Goal: Use online tool/utility: Utilize a website feature to perform a specific function

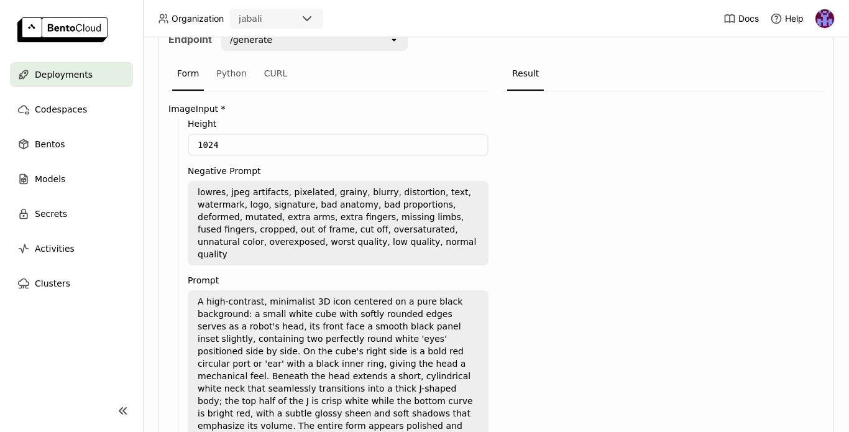
scroll to position [269, 0]
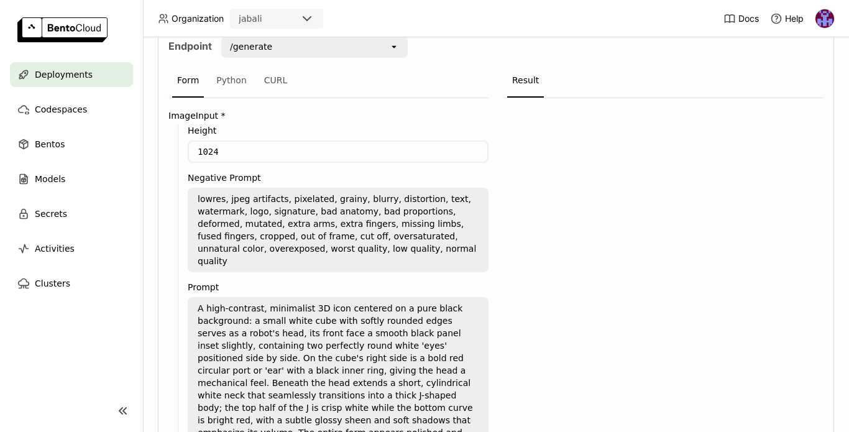
click at [198, 198] on textarea "lowres, jpeg artifacts, pixelated, grainy, blurry, distortion, text, watermark,…" at bounding box center [338, 230] width 298 height 82
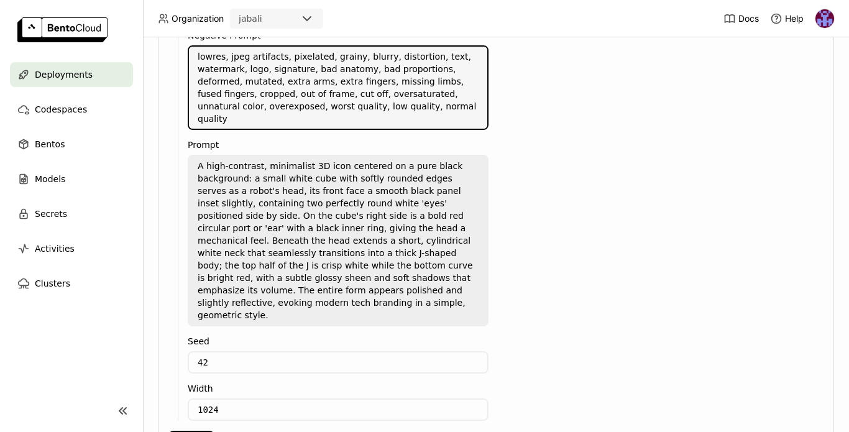
scroll to position [414, 0]
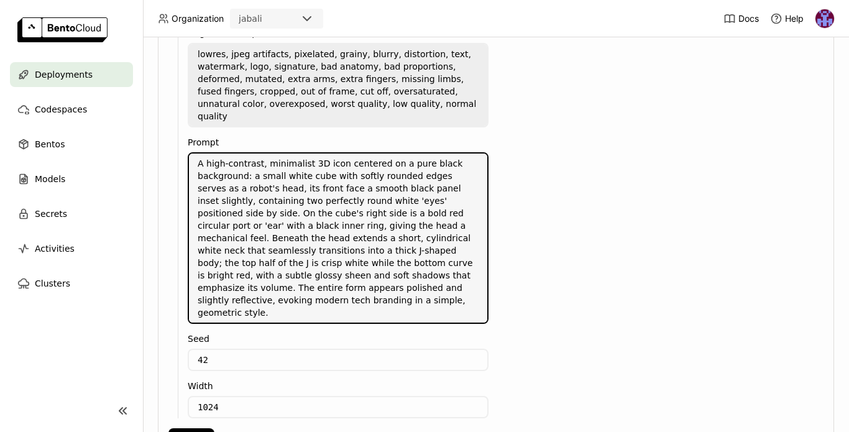
drag, startPoint x: 198, startPoint y: 152, endPoint x: 326, endPoint y: 296, distance: 192.1
click at [326, 296] on textarea "A high-contrast, minimalist 3D icon centered on a pure black background: a smal…" at bounding box center [338, 238] width 298 height 169
click at [318, 291] on textarea "A high-contrast, minimalist 3D icon centered on a pure black background: a smal…" at bounding box center [338, 238] width 298 height 169
drag, startPoint x: 312, startPoint y: 290, endPoint x: 183, endPoint y: 155, distance: 186.5
click at [183, 155] on div "Height 1024 Negative Prompt lowres, jpeg artifacts, pixelated, grainy, blurry, …" at bounding box center [333, 200] width 311 height 438
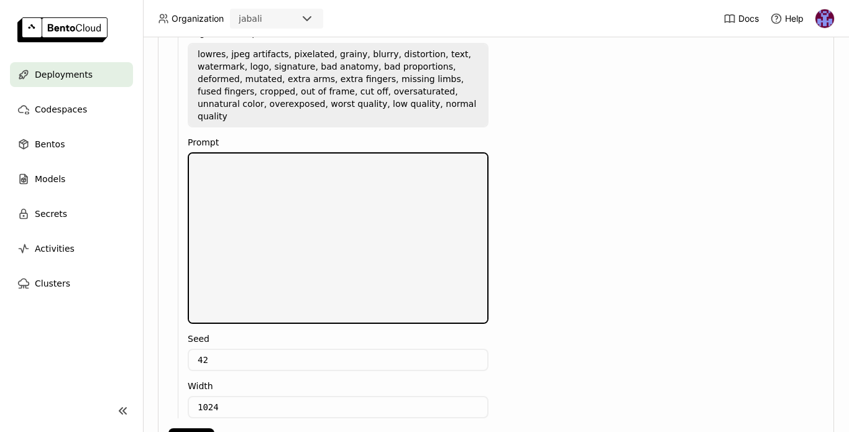
scroll to position [330, 0]
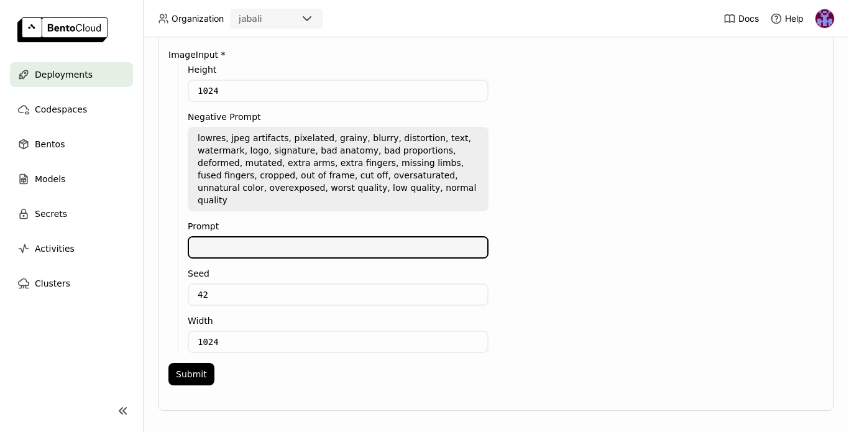
paste textarea "Create 3 different paddle sprites with transparent backgrounds. Design paddles …"
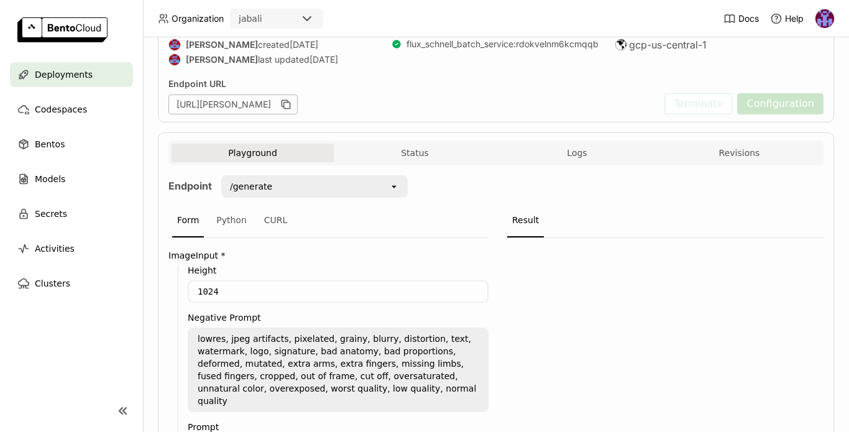
scroll to position [374, 0]
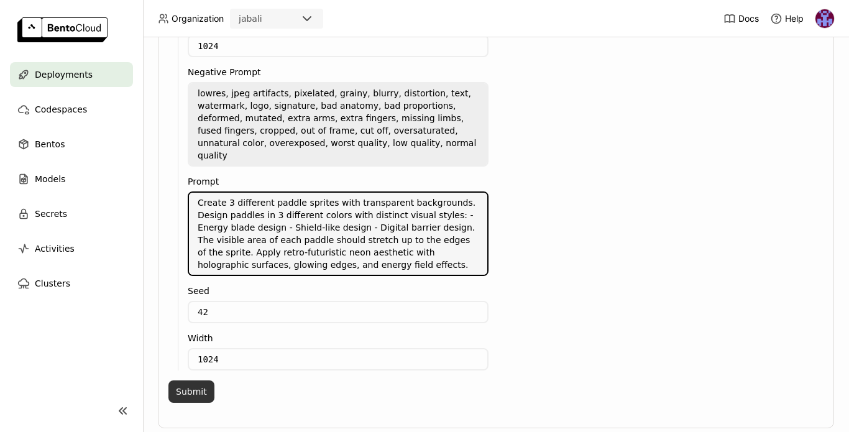
click at [194, 381] on button "Submit" at bounding box center [192, 392] width 46 height 22
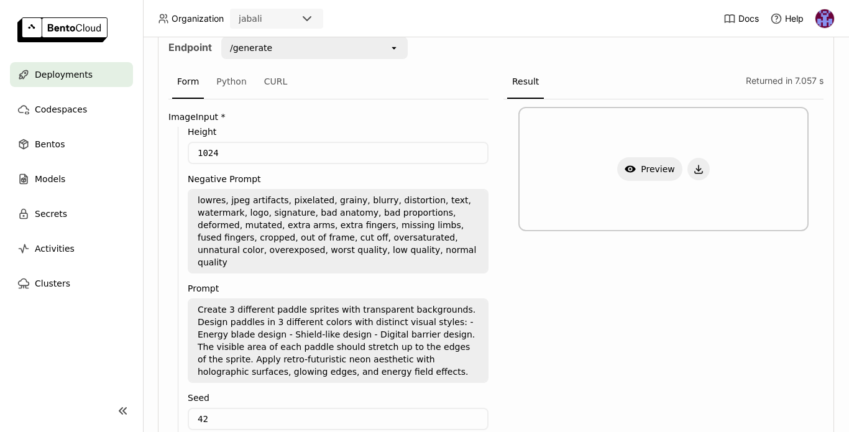
scroll to position [255, 0]
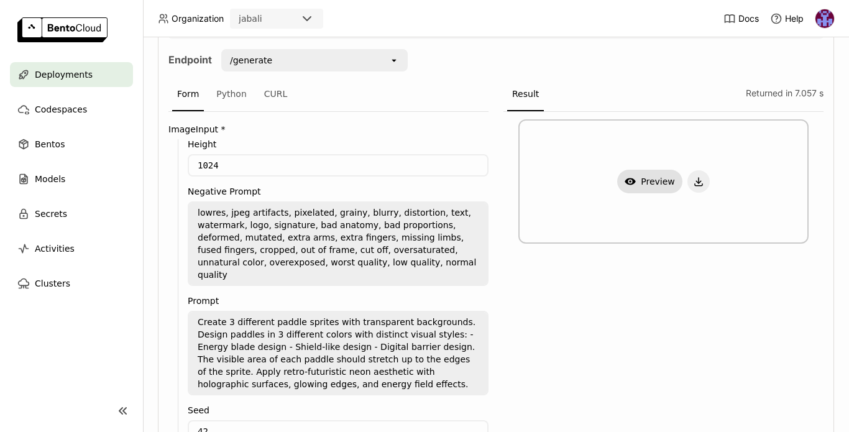
click at [642, 186] on button "Show Preview" at bounding box center [650, 182] width 65 height 24
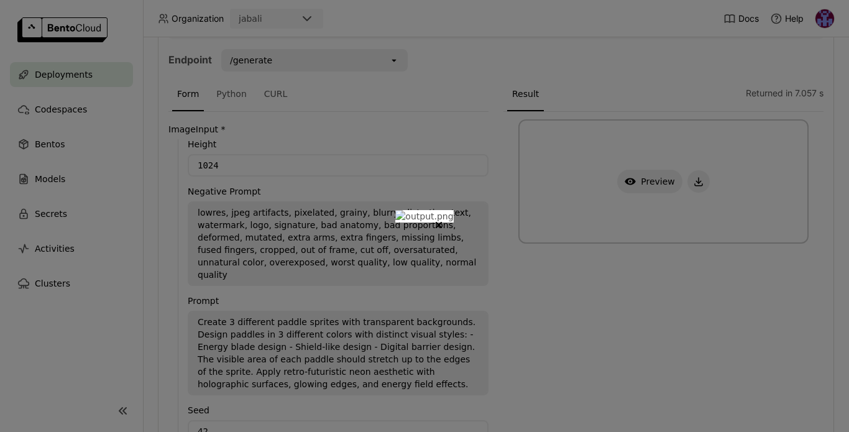
click at [404, 220] on img "dialog" at bounding box center [425, 216] width 58 height 12
click at [442, 223] on icon "Close" at bounding box center [439, 225] width 5 height 5
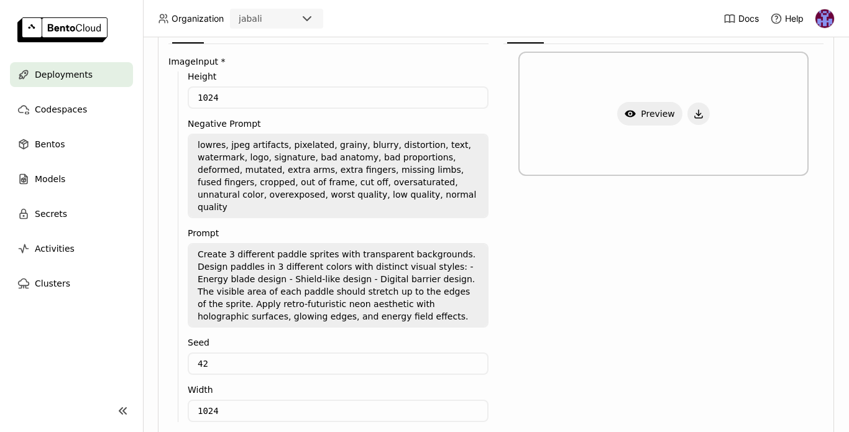
scroll to position [377, 0]
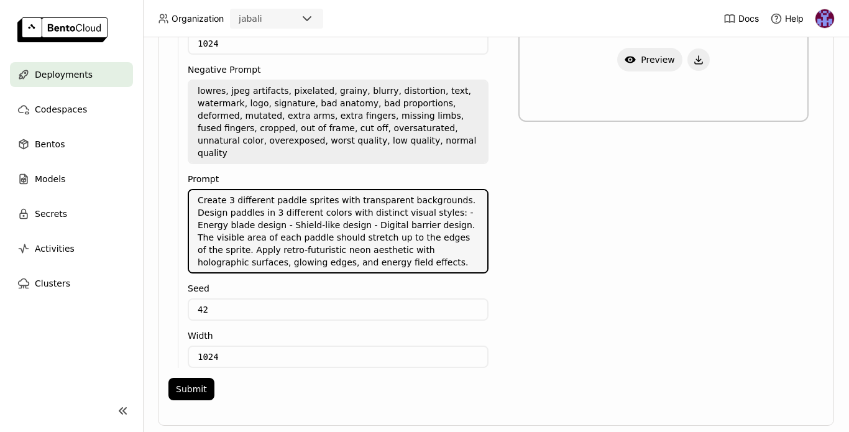
drag, startPoint x: 228, startPoint y: 186, endPoint x: 269, endPoint y: 186, distance: 40.4
click at [269, 190] on textarea "Create 3 different paddle sprites with transparent backgrounds. Design paddles …" at bounding box center [338, 231] width 298 height 82
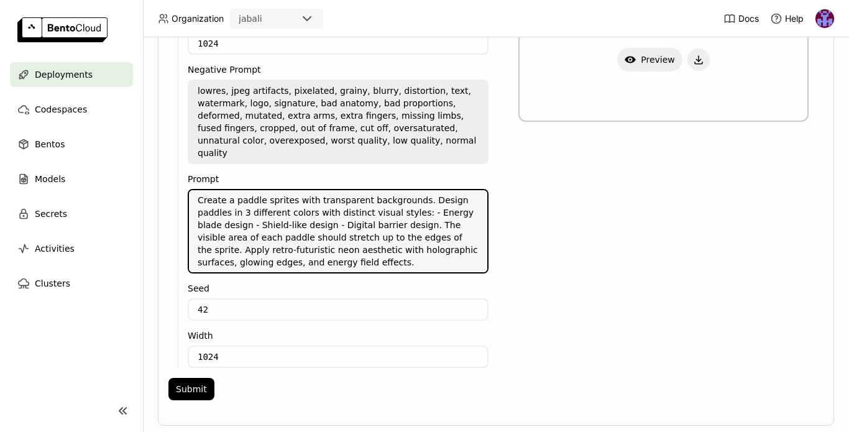
click at [409, 191] on textarea "Create a paddle sprites with transparent backgrounds. Design paddles in 3 diffe…" at bounding box center [338, 231] width 298 height 82
click at [205, 202] on textarea "Create a paddle sprites with transparent background. Design paddles in 3 differ…" at bounding box center [338, 231] width 298 height 82
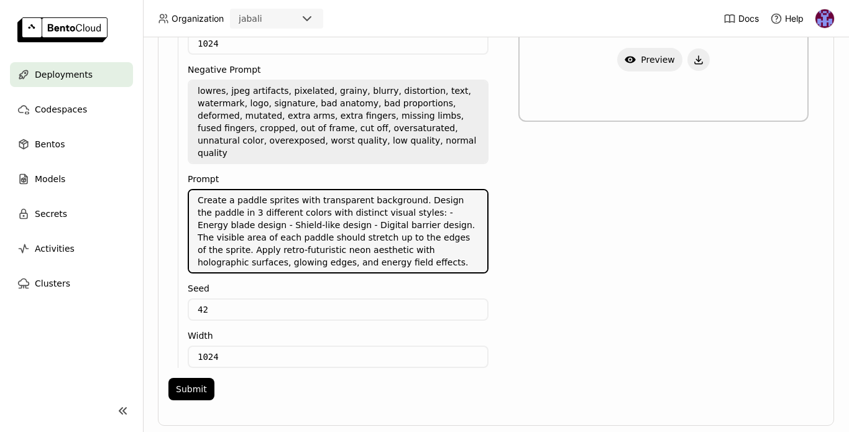
drag, startPoint x: 238, startPoint y: 201, endPoint x: 325, endPoint y: 200, distance: 86.4
click at [325, 200] on textarea "Create a paddle sprites with transparent background. Design the paddle in 3 dif…" at bounding box center [338, 231] width 298 height 82
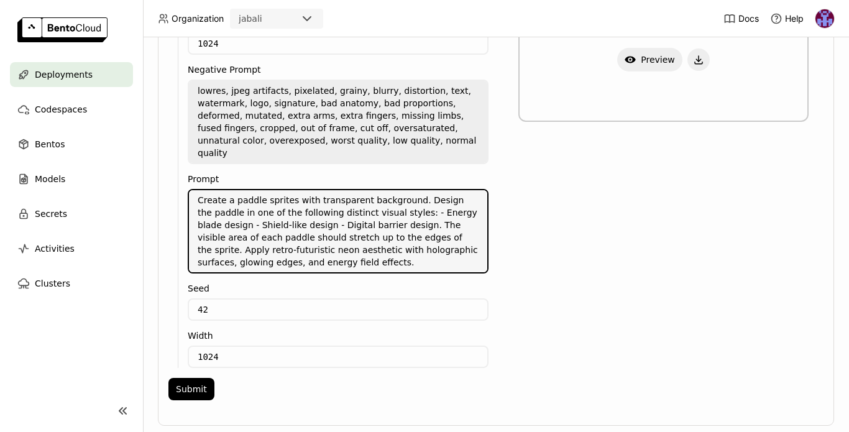
click at [220, 225] on textarea "Create a paddle sprites with transparent background. Design the paddle in one o…" at bounding box center [338, 231] width 298 height 82
click at [363, 254] on textarea "Create a paddle sprites with transparent background. Design the paddle in one o…" at bounding box center [338, 231] width 298 height 82
click at [193, 378] on button "Submit" at bounding box center [192, 389] width 46 height 22
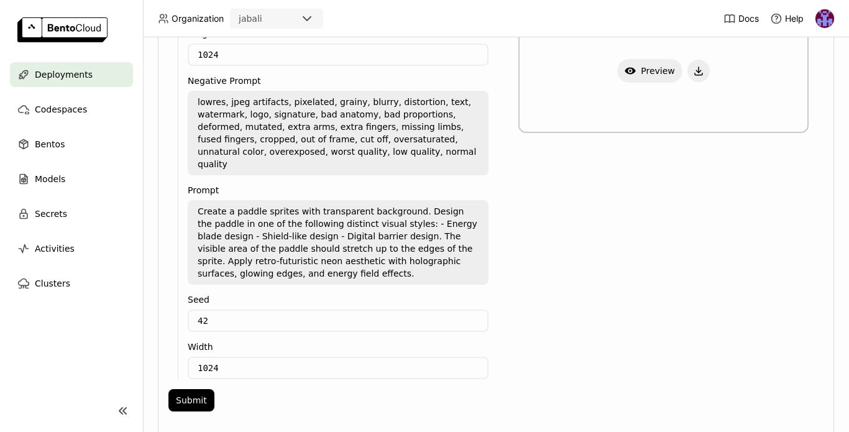
scroll to position [285, 0]
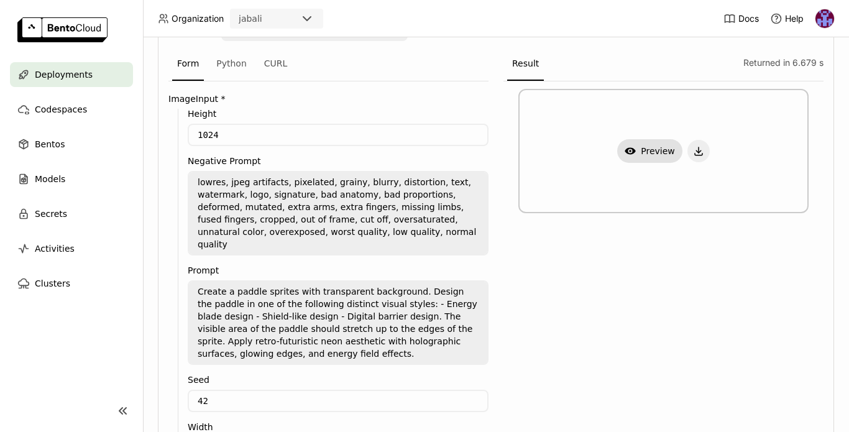
click at [645, 153] on button "Show Preview" at bounding box center [650, 151] width 65 height 24
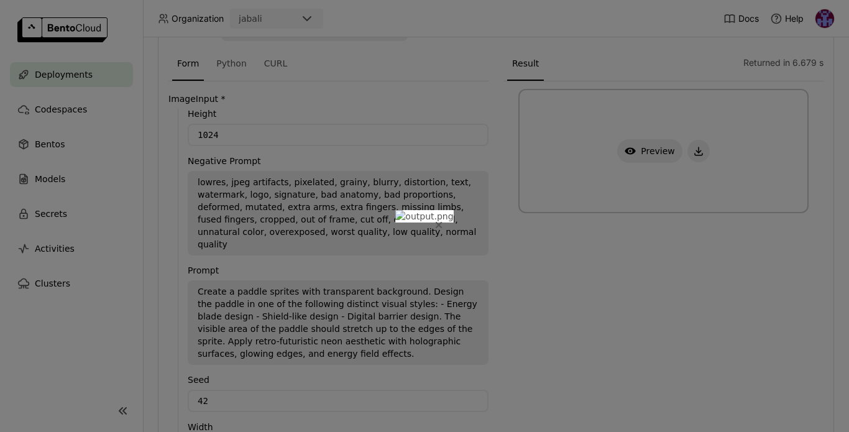
click at [442, 222] on icon "Close" at bounding box center [439, 225] width 6 height 6
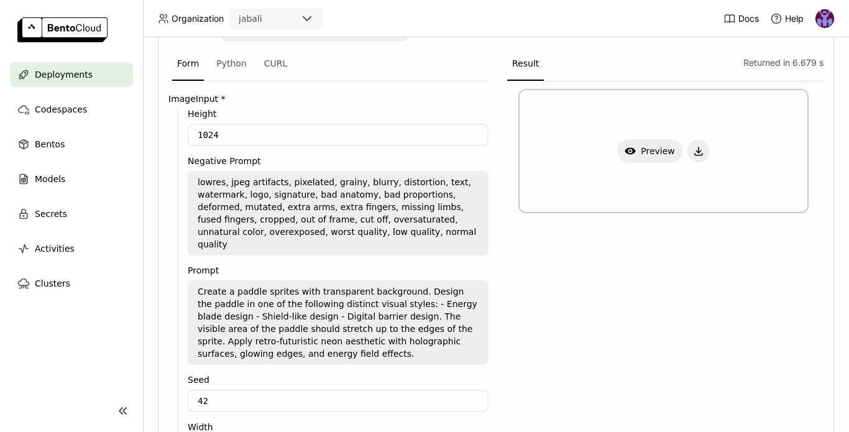
click at [405, 292] on textarea "Create a paddle sprites with transparent background. Design the paddle in one o…" at bounding box center [338, 323] width 298 height 82
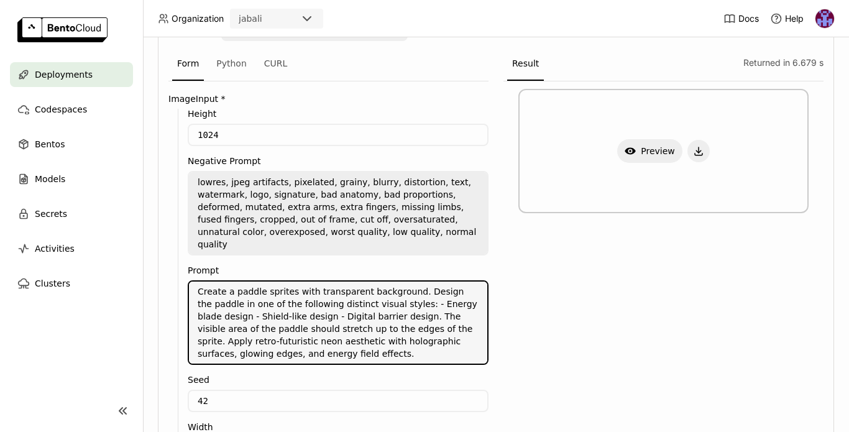
drag, startPoint x: 319, startPoint y: 291, endPoint x: 352, endPoint y: 297, distance: 33.5
click at [352, 297] on textarea "Create a paddle sprites with transparent background. Design the paddle in one o…" at bounding box center [338, 323] width 298 height 82
click at [366, 294] on textarea "Create a paddle sprites with transparent background. Design the paddle in one o…" at bounding box center [338, 323] width 298 height 82
drag, startPoint x: 456, startPoint y: 291, endPoint x: 362, endPoint y: 302, distance: 95.2
click at [362, 302] on textarea "Create a paddle sprites with transparent background. Design the paddle in one o…" at bounding box center [338, 323] width 298 height 82
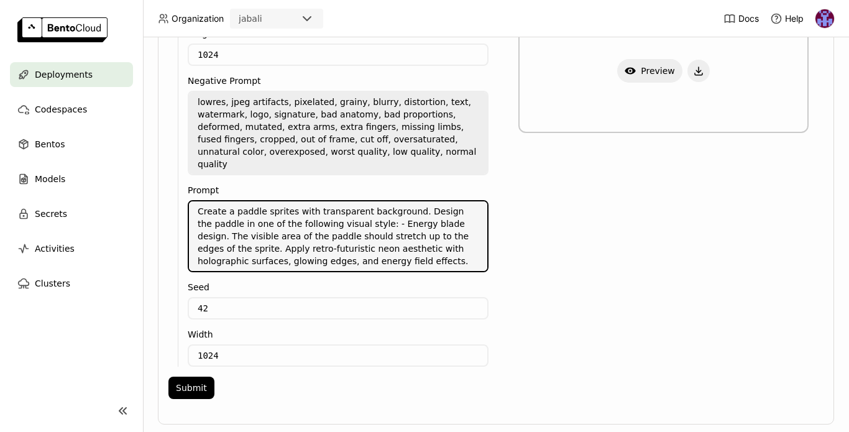
scroll to position [379, 0]
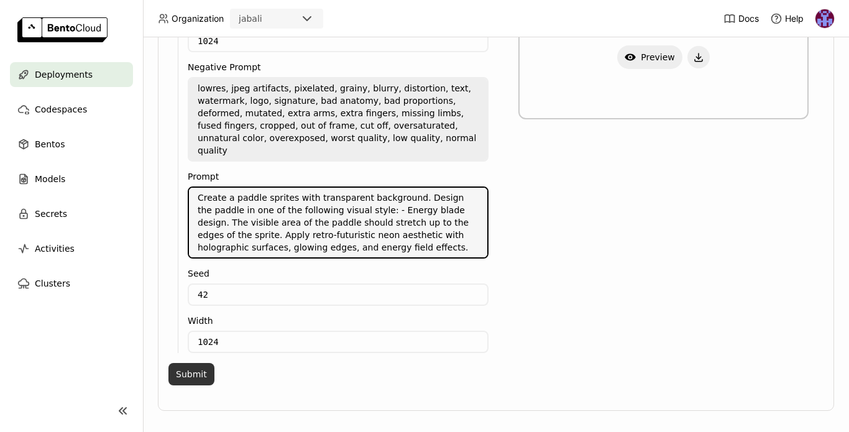
click at [198, 363] on button "Submit" at bounding box center [192, 374] width 46 height 22
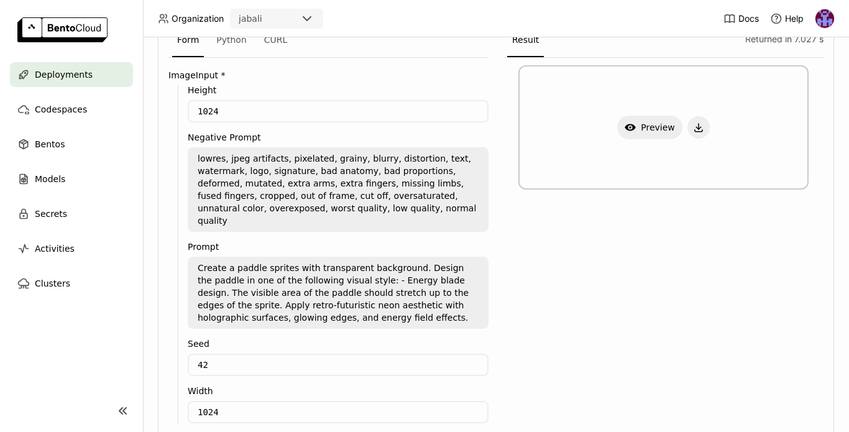
scroll to position [305, 0]
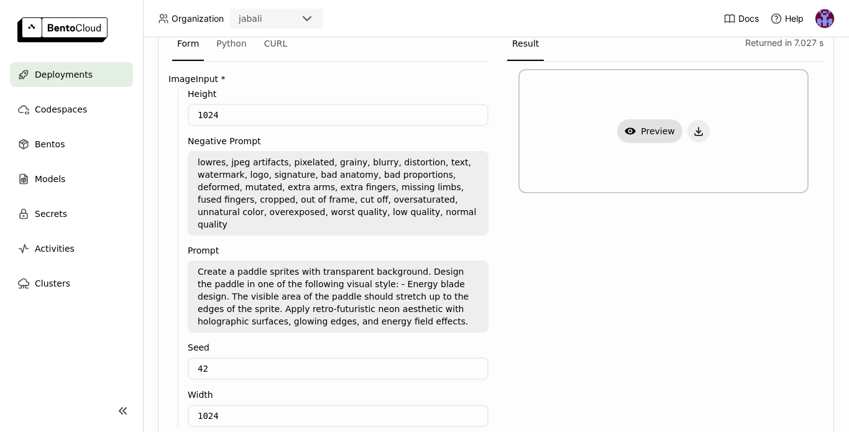
click at [641, 127] on button "Show Preview" at bounding box center [650, 131] width 65 height 24
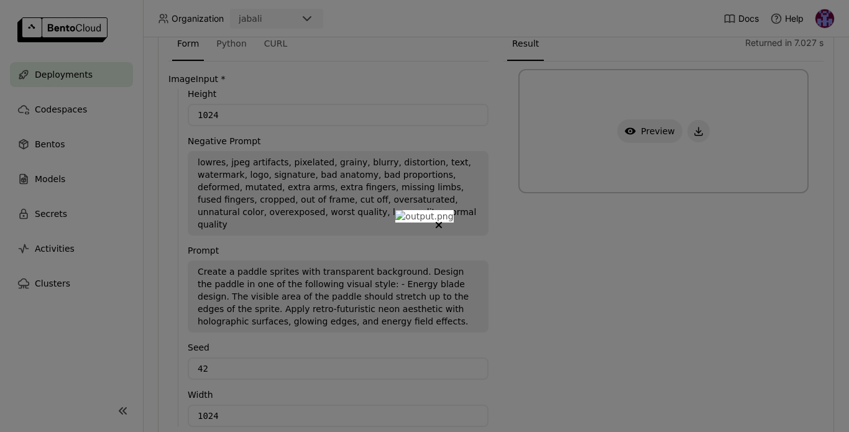
scroll to position [0, 0]
click at [442, 223] on icon "Close" at bounding box center [439, 225] width 5 height 5
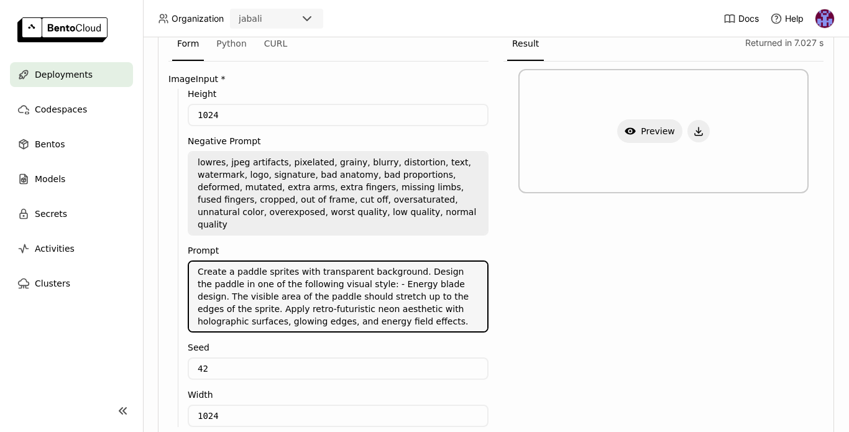
drag, startPoint x: 216, startPoint y: 284, endPoint x: 221, endPoint y: 295, distance: 11.4
click at [221, 295] on textarea "Create a paddle sprites with transparent background. Design the paddle in one o…" at bounding box center [338, 297] width 298 height 70
click at [250, 297] on textarea "Create a paddle sprites with transparent background. Design the paddle in one o…" at bounding box center [338, 297] width 298 height 70
click at [221, 296] on textarea "Create a paddle sprites with transparent background. Design the paddle in one o…" at bounding box center [338, 297] width 298 height 70
click at [218, 292] on textarea "Create a paddle sprites with transparent background. Design the paddle in one o…" at bounding box center [338, 297] width 298 height 70
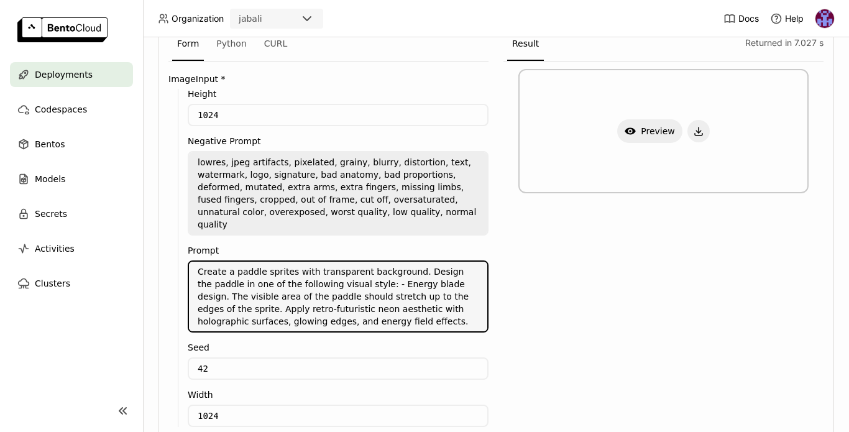
click at [265, 287] on textarea "Create a paddle sprites with transparent background. Design the paddle in one o…" at bounding box center [338, 297] width 298 height 70
click at [198, 284] on textarea "Create a paddle sprites with transparent background. Design the paddle in one o…" at bounding box center [338, 297] width 298 height 70
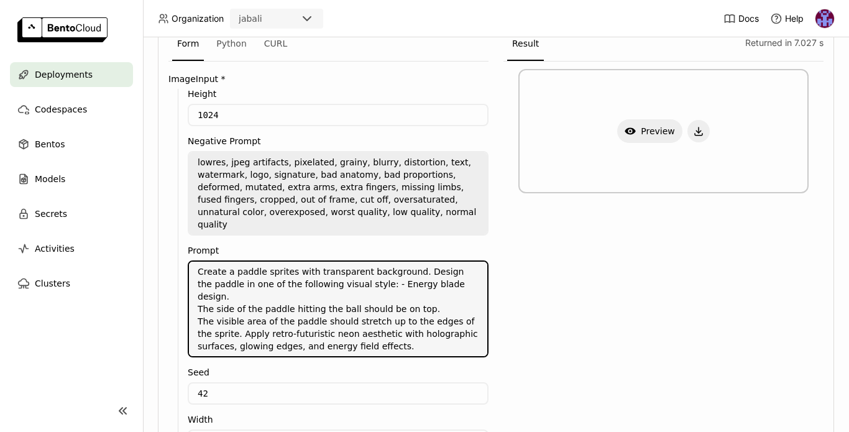
click at [289, 283] on textarea "Create a paddle sprites with transparent background. Design the paddle in one o…" at bounding box center [338, 309] width 298 height 95
click at [214, 283] on textarea "Create a paddle sprites with transparent background. Design the paddle in one o…" at bounding box center [338, 309] width 298 height 95
click at [443, 282] on textarea "Create a paddle sprites with transparent background. Design the paddle in one o…" at bounding box center [338, 309] width 298 height 95
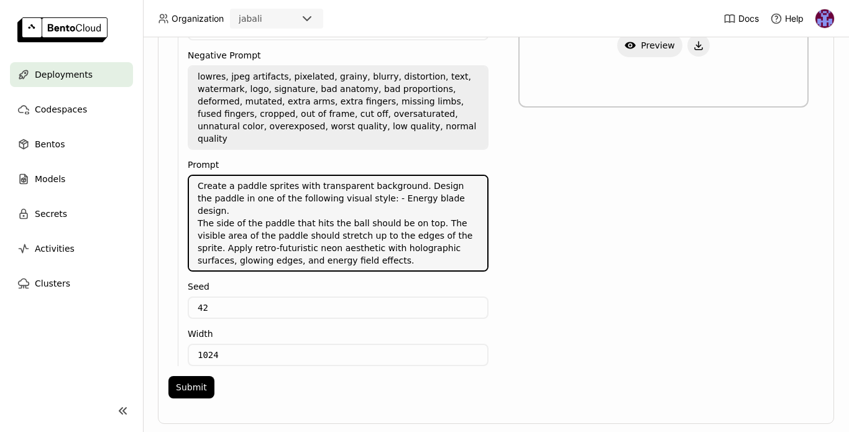
scroll to position [392, 0]
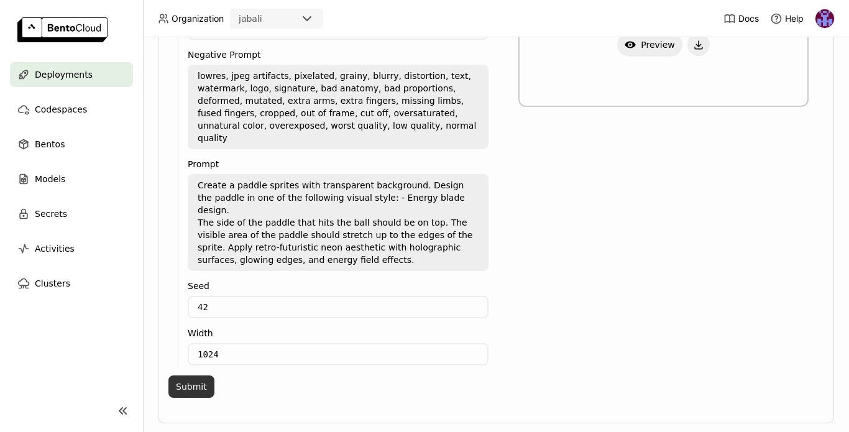
click at [195, 376] on button "Submit" at bounding box center [192, 387] width 46 height 22
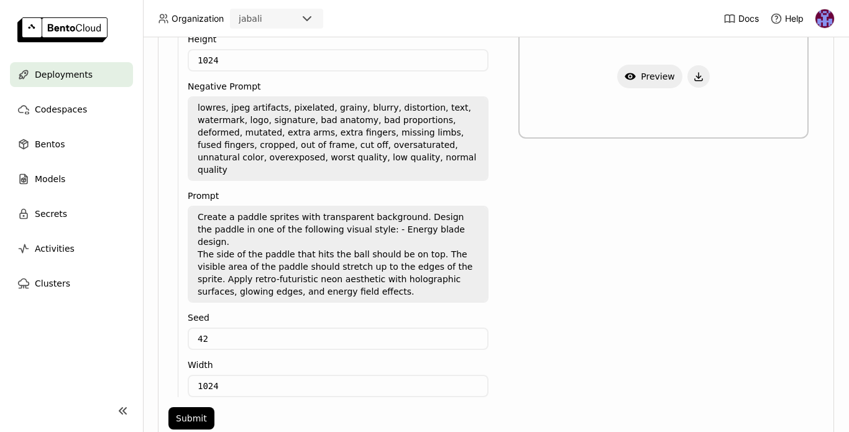
scroll to position [289, 0]
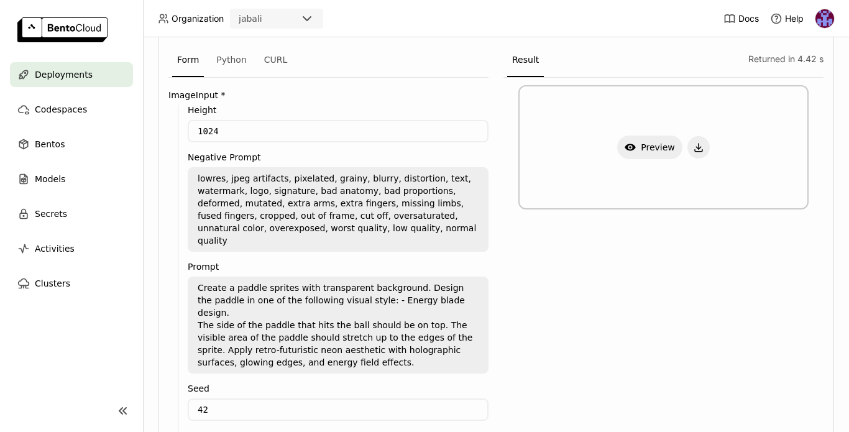
click at [427, 301] on textarea "Create a paddle sprites with transparent background. Design the paddle in one o…" at bounding box center [338, 325] width 298 height 95
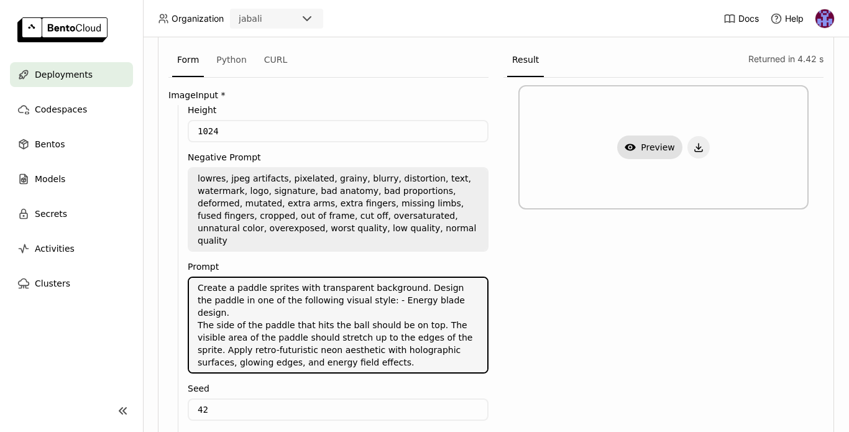
click at [634, 146] on button "Show Preview" at bounding box center [650, 148] width 65 height 24
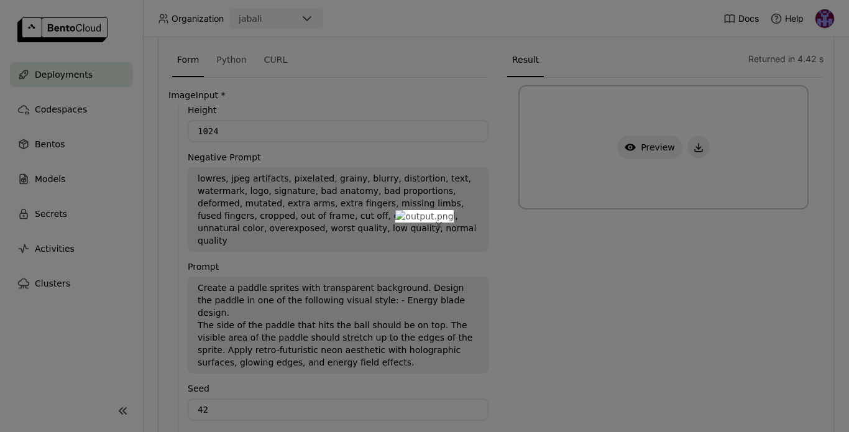
click at [447, 218] on button "Close" at bounding box center [439, 225] width 15 height 15
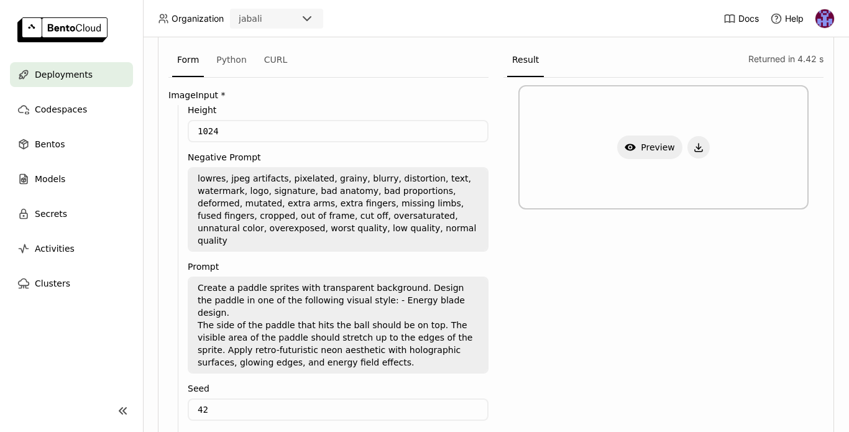
click at [408, 293] on textarea "Create a paddle sprites with transparent background. Design the paddle in one o…" at bounding box center [338, 325] width 298 height 95
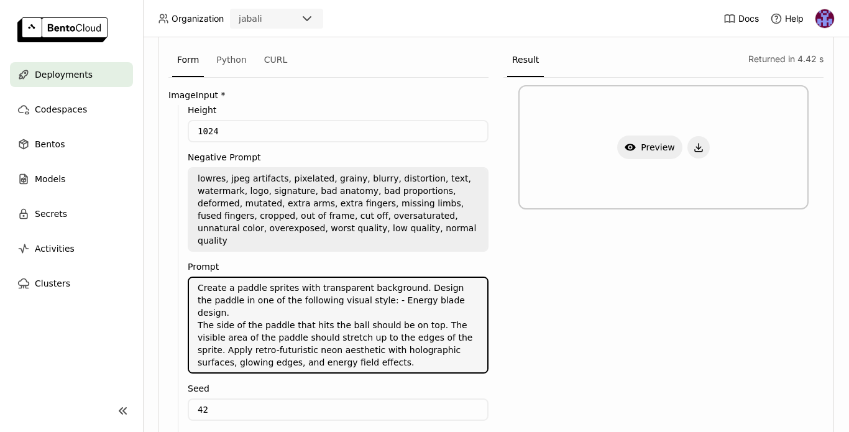
click at [427, 300] on textarea "Create a paddle sprites with transparent background. Design the paddle in one o…" at bounding box center [338, 325] width 298 height 95
drag, startPoint x: 448, startPoint y: 302, endPoint x: 447, endPoint y: 312, distance: 10.0
click at [447, 312] on textarea "Create a paddle sprites with transparent background. Design the paddle in one o…" at bounding box center [338, 325] width 298 height 95
click at [427, 302] on textarea "Create a paddle sprites with transparent background. Design the paddle in one o…" at bounding box center [338, 325] width 298 height 95
click at [430, 302] on textarea "Create a paddle sprites with transparent background. Design the paddle in one o…" at bounding box center [338, 325] width 298 height 95
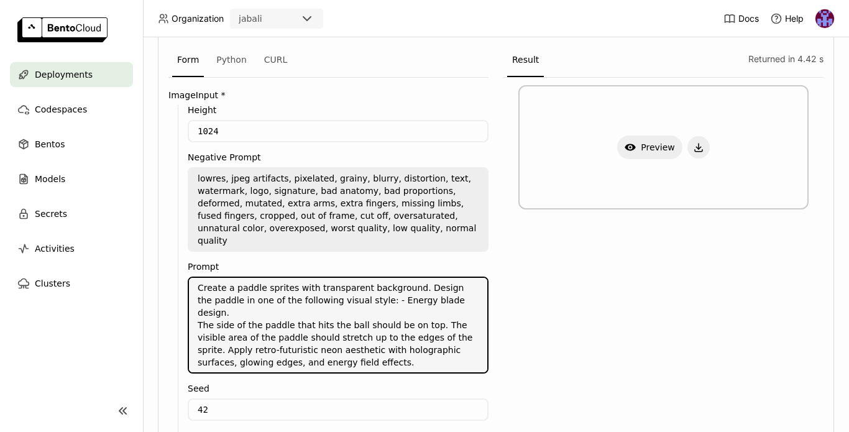
click at [426, 298] on textarea "Create a paddle sprites with transparent background. Design the paddle in one o…" at bounding box center [338, 325] width 298 height 95
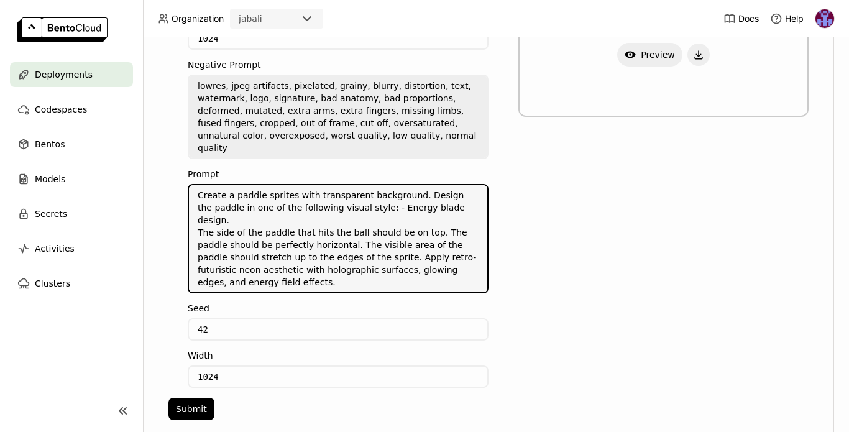
scroll to position [382, 0]
click at [192, 397] on button "Submit" at bounding box center [192, 408] width 46 height 22
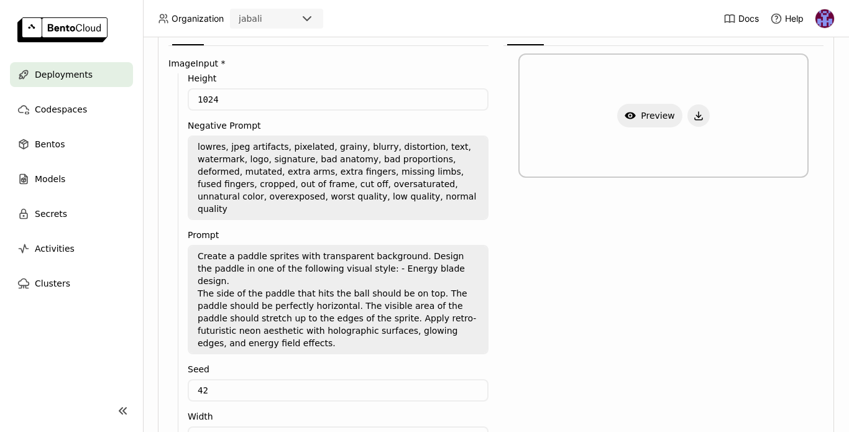
scroll to position [305, 0]
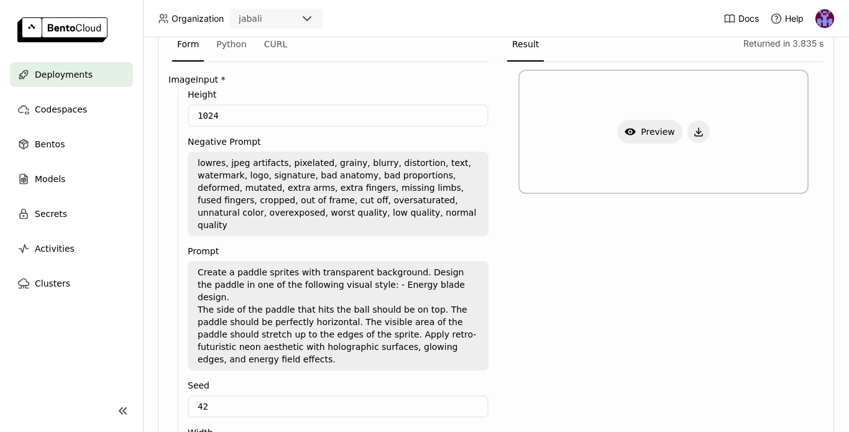
click at [200, 284] on textarea "Create a paddle sprites with transparent background. Design the paddle in one o…" at bounding box center [338, 315] width 298 height 107
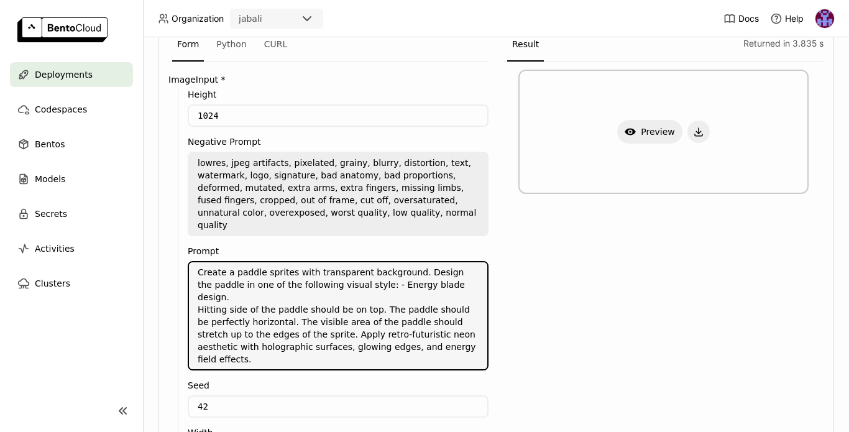
click at [239, 273] on textarea "Create a paddle sprites with transparent background. Design the paddle in one o…" at bounding box center [338, 315] width 298 height 107
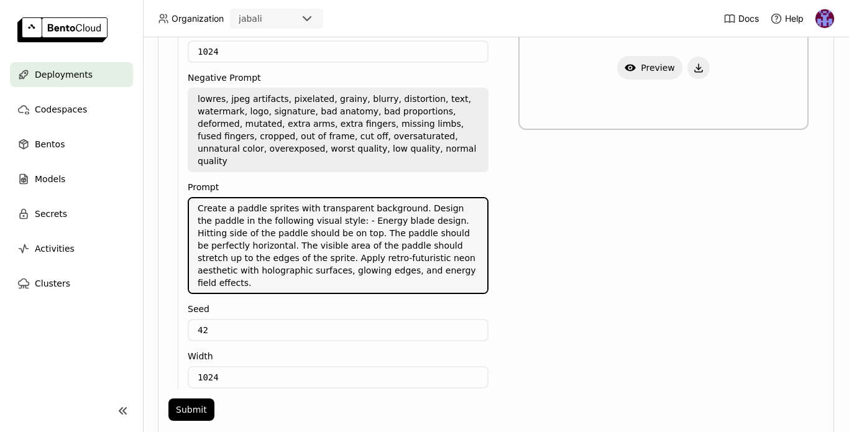
scroll to position [371, 0]
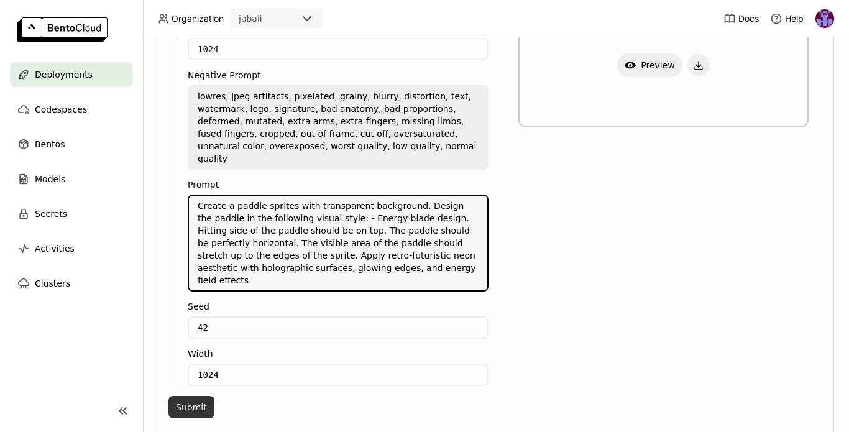
click at [208, 396] on button "Submit" at bounding box center [192, 407] width 46 height 22
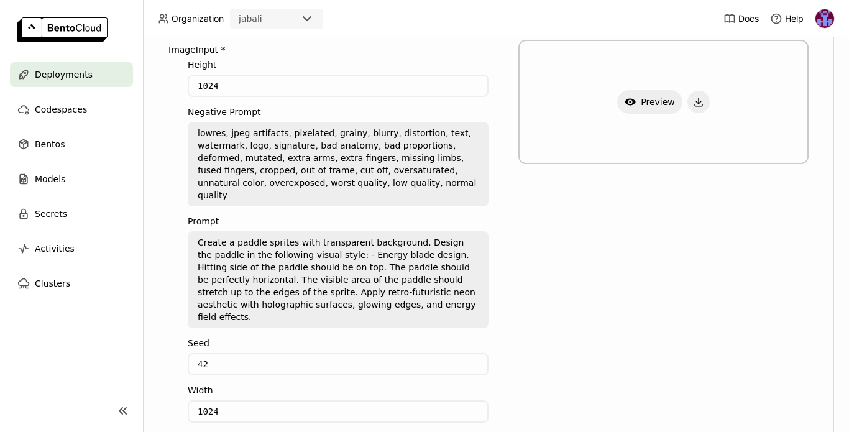
scroll to position [334, 0]
click at [375, 257] on textarea "Create a paddle sprites with transparent background. Design the paddle in the f…" at bounding box center [338, 280] width 298 height 95
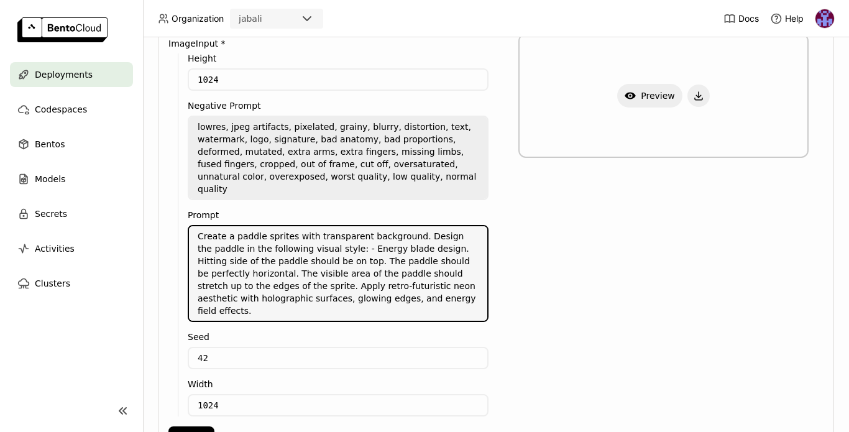
scroll to position [341, 0]
click at [288, 226] on textarea "Create a paddle sprites with transparent background. Design the paddle in the f…" at bounding box center [338, 273] width 298 height 95
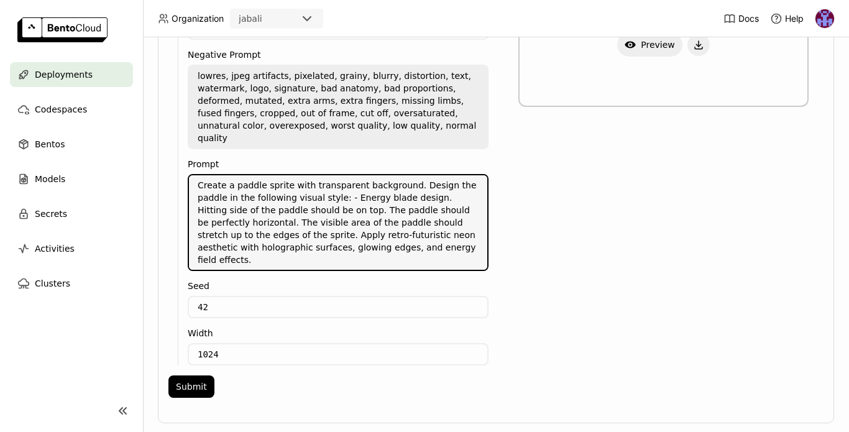
click at [524, 234] on div "Show Preview" at bounding box center [664, 190] width 320 height 430
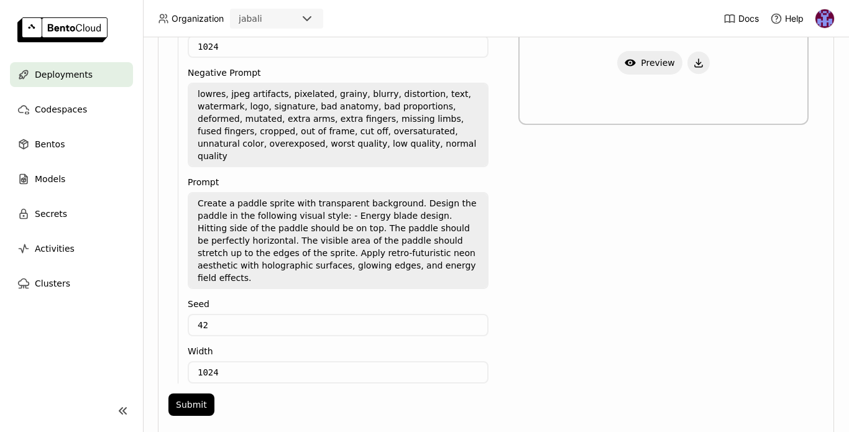
scroll to position [364, 0]
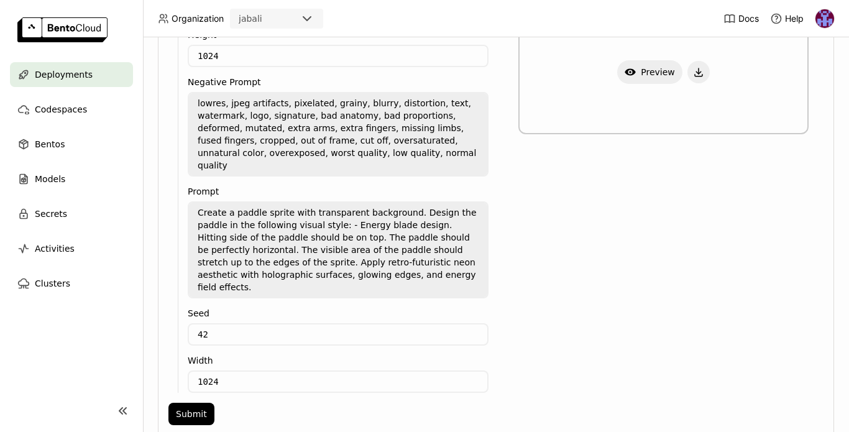
click at [438, 216] on textarea "Create a paddle sprite with transparent background. Design the paddle in the fo…" at bounding box center [338, 250] width 298 height 95
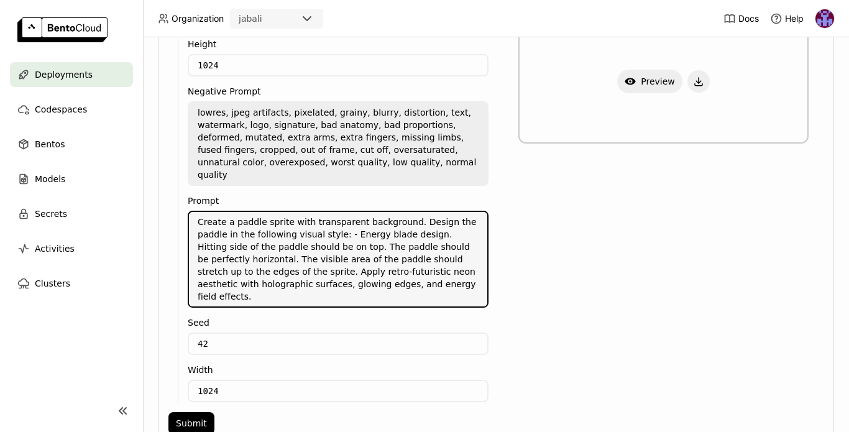
scroll to position [343, 0]
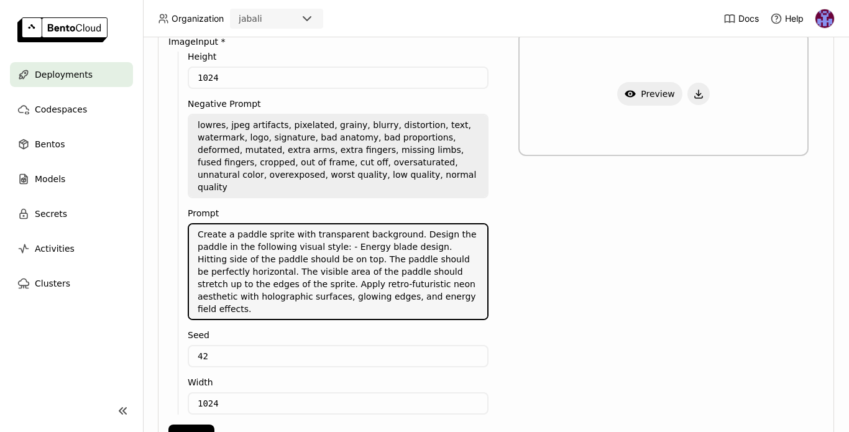
drag, startPoint x: 375, startPoint y: 249, endPoint x: 278, endPoint y: 260, distance: 97.7
click at [278, 260] on textarea "Create a paddle sprite with transparent background. Design the paddle in the fo…" at bounding box center [338, 271] width 298 height 95
click at [302, 249] on textarea "Create a paddle sprite with transparent background. Design the paddle in the fo…" at bounding box center [338, 271] width 298 height 95
drag, startPoint x: 373, startPoint y: 250, endPoint x: 199, endPoint y: 250, distance: 174.1
click at [199, 250] on textarea "Create a paddle sprite with transparent background. Design the paddle in the fo…" at bounding box center [338, 271] width 298 height 95
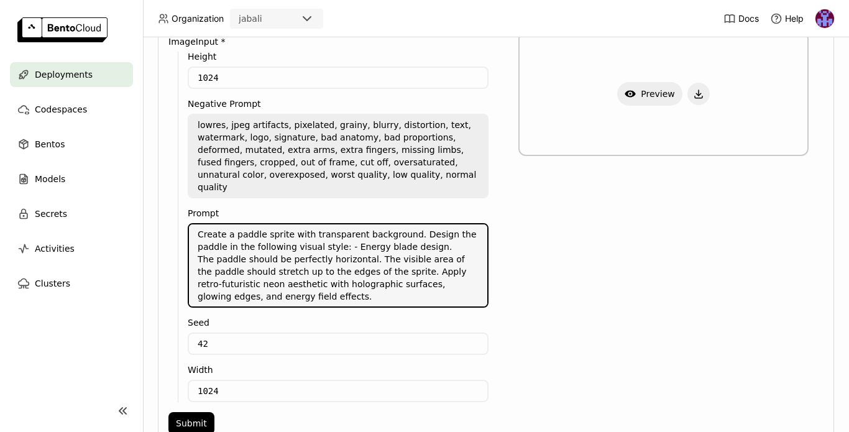
click at [364, 246] on textarea "Create a paddle sprite with transparent background. Design the paddle in the fo…" at bounding box center [338, 265] width 298 height 82
type textarea "Create a paddle sprite with transparent background. Design the paddle in the fo…"
click at [185, 412] on button "Submit" at bounding box center [192, 423] width 46 height 22
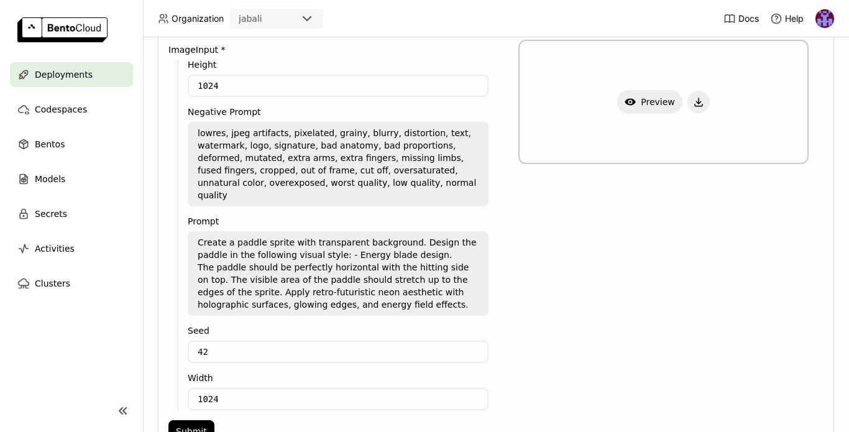
scroll to position [325, 0]
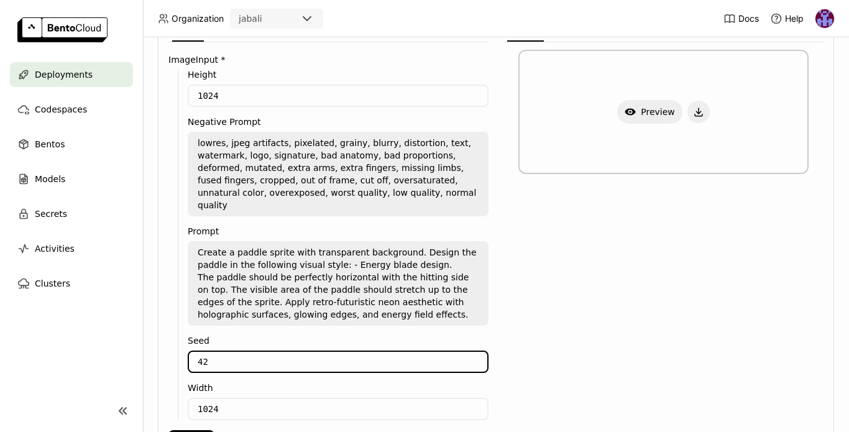
drag, startPoint x: 229, startPoint y: 349, endPoint x: 203, endPoint y: 350, distance: 26.1
click at [203, 352] on input "42" at bounding box center [338, 362] width 298 height 20
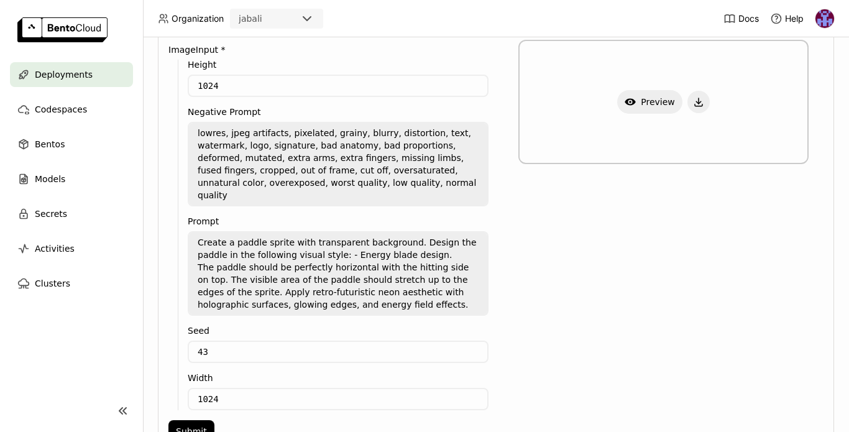
scroll to position [335, 0]
click at [637, 108] on button "Show Preview" at bounding box center [650, 102] width 65 height 24
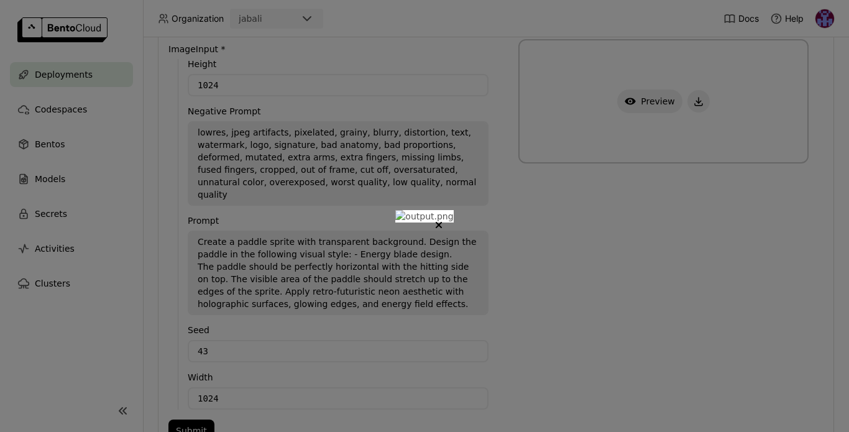
click at [708, 241] on div at bounding box center [424, 216] width 849 height 432
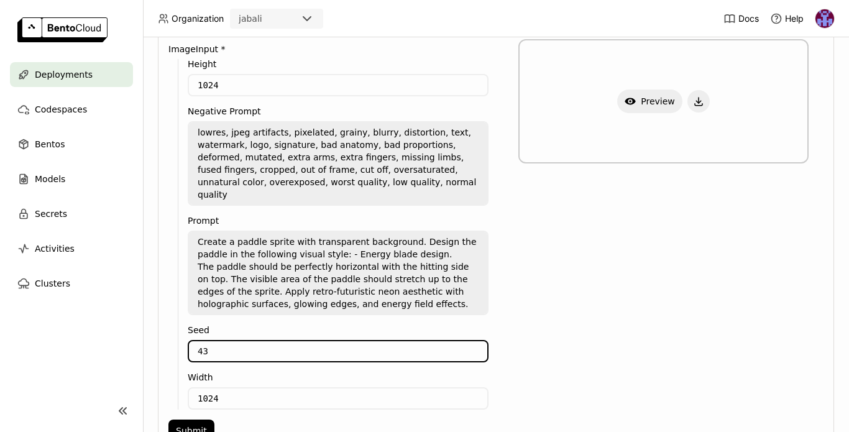
drag, startPoint x: 215, startPoint y: 336, endPoint x: 205, endPoint y: 339, distance: 10.9
click at [205, 341] on input "43" at bounding box center [338, 351] width 298 height 20
type input "42"
click at [205, 420] on button "Submit" at bounding box center [192, 431] width 46 height 22
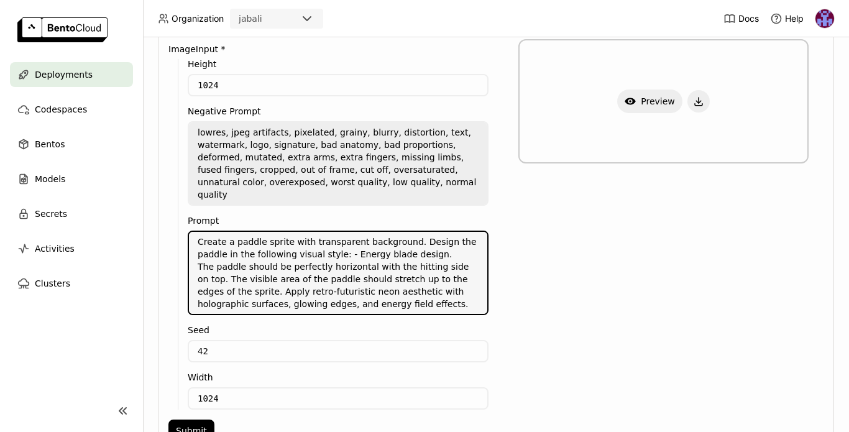
drag, startPoint x: 242, startPoint y: 254, endPoint x: 397, endPoint y: 254, distance: 155.5
click at [397, 254] on textarea "Create a paddle sprite with transparent background. Design the paddle in the fo…" at bounding box center [338, 273] width 298 height 82
click at [313, 271] on textarea "Create a paddle sprite with transparent background. Design the paddle in the fo…" at bounding box center [338, 273] width 298 height 82
drag, startPoint x: 216, startPoint y: 267, endPoint x: 238, endPoint y: 274, distance: 22.6
click at [238, 274] on textarea "Create a paddle sprite with transparent background. Design the paddle in the fo…" at bounding box center [338, 273] width 298 height 82
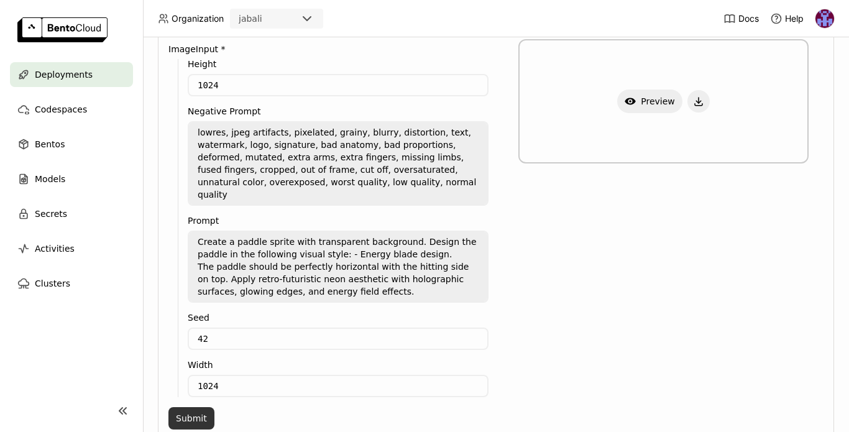
click at [197, 407] on button "Submit" at bounding box center [192, 418] width 46 height 22
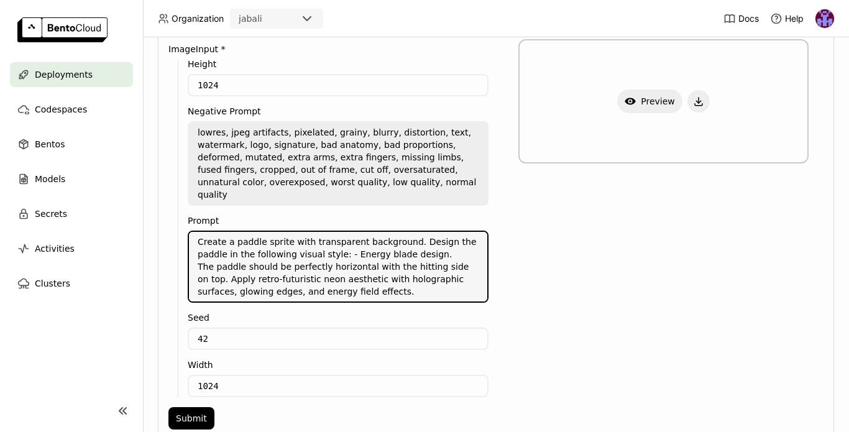
click at [215, 268] on textarea "Create a paddle sprite with transparent background. Design the paddle in the fo…" at bounding box center [338, 267] width 298 height 70
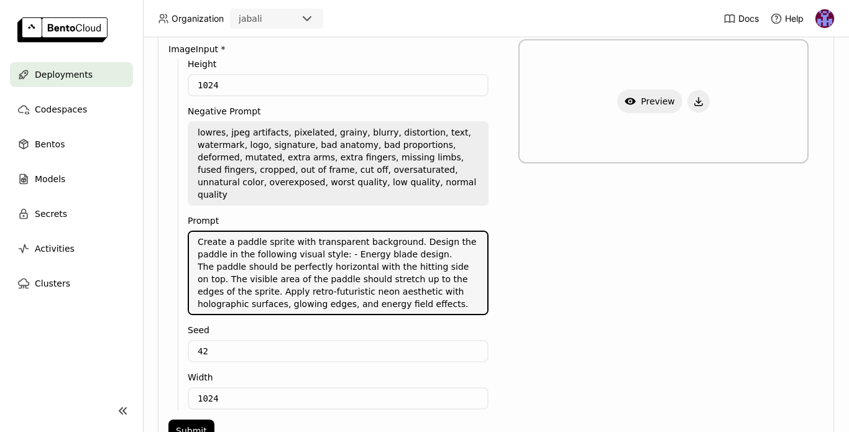
drag, startPoint x: 409, startPoint y: 292, endPoint x: 193, endPoint y: 231, distance: 223.5
click at [193, 232] on textarea "Create a paddle sprite with transparent background. Design the paddle in the fo…" at bounding box center [338, 273] width 298 height 82
click at [323, 237] on textarea "Create a paddle sprite with transparent background. Design the paddle in the fo…" at bounding box center [338, 273] width 298 height 82
drag, startPoint x: 197, startPoint y: 256, endPoint x: 242, endPoint y: 278, distance: 50.1
click at [242, 278] on textarea "Create a paddle sprite with transparent background. Design the paddle in the fo…" at bounding box center [338, 273] width 298 height 82
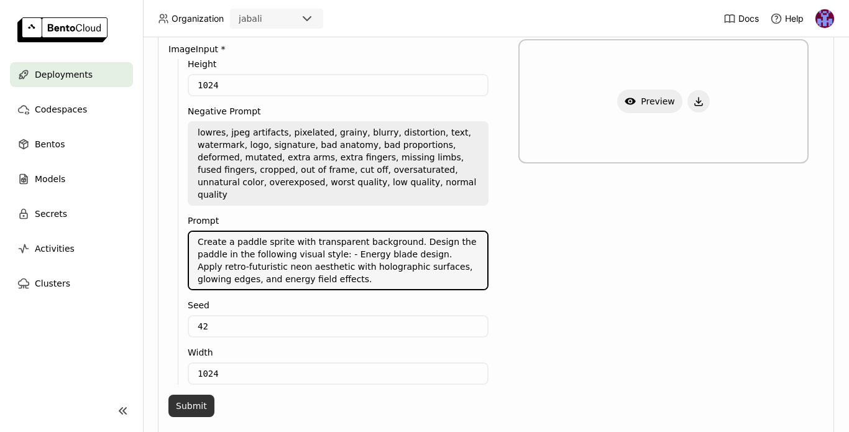
click at [187, 395] on button "Submit" at bounding box center [192, 406] width 46 height 22
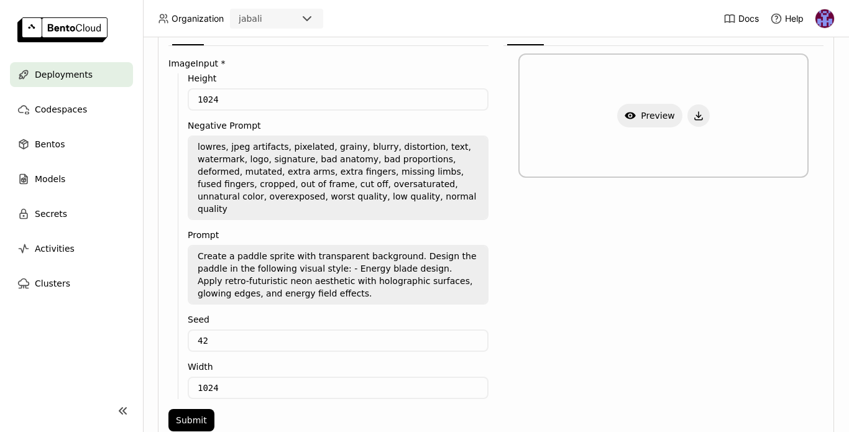
scroll to position [313, 0]
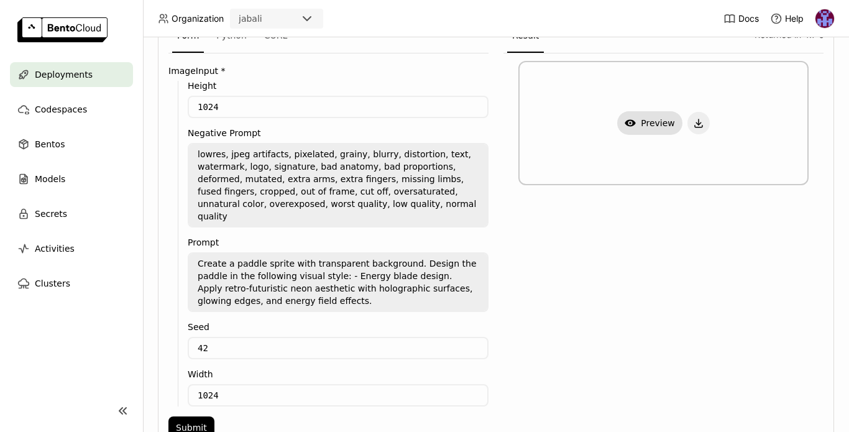
click at [639, 126] on button "Show Preview" at bounding box center [650, 123] width 65 height 24
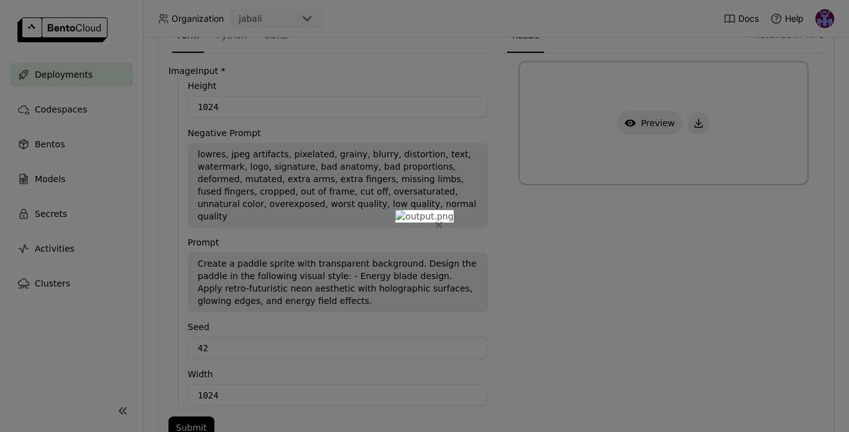
click at [442, 223] on icon "Close" at bounding box center [439, 225] width 5 height 5
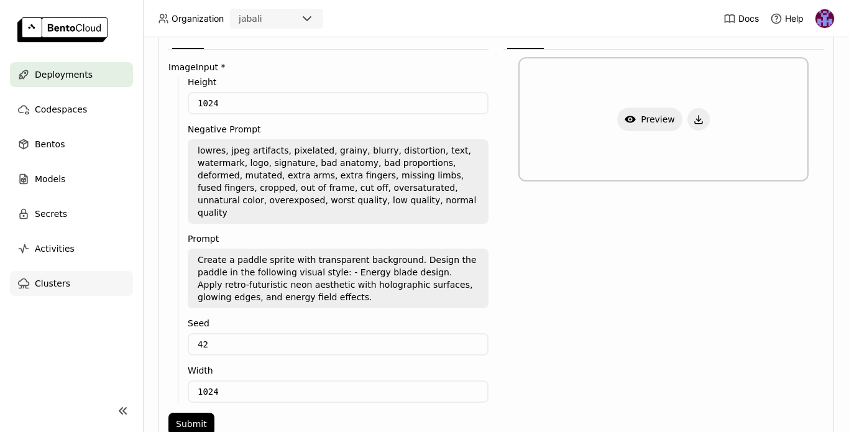
scroll to position [322, 0]
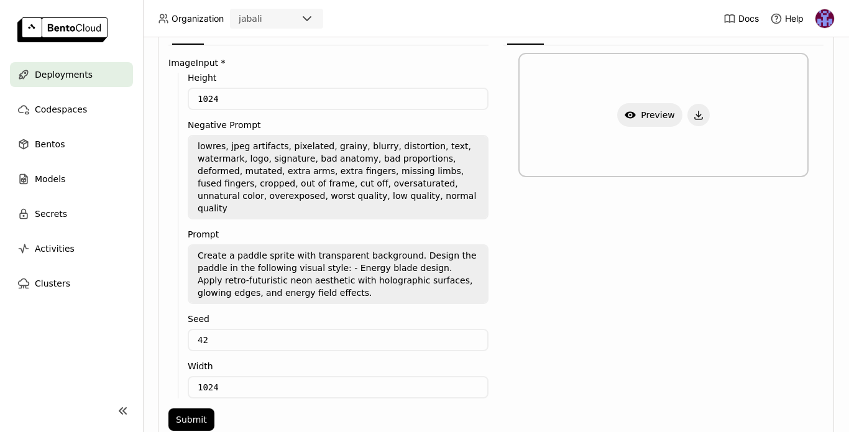
click at [233, 246] on textarea "Create a paddle sprite with transparent background. Design the paddle in the fo…" at bounding box center [338, 274] width 298 height 57
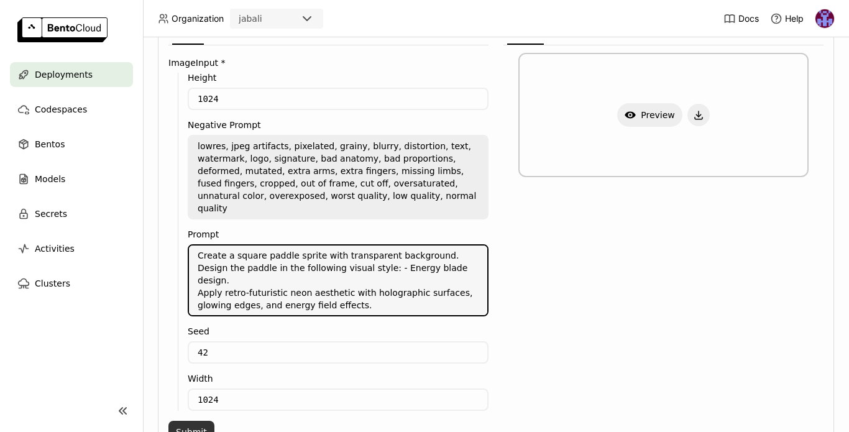
click at [198, 421] on button "Submit" at bounding box center [192, 432] width 46 height 22
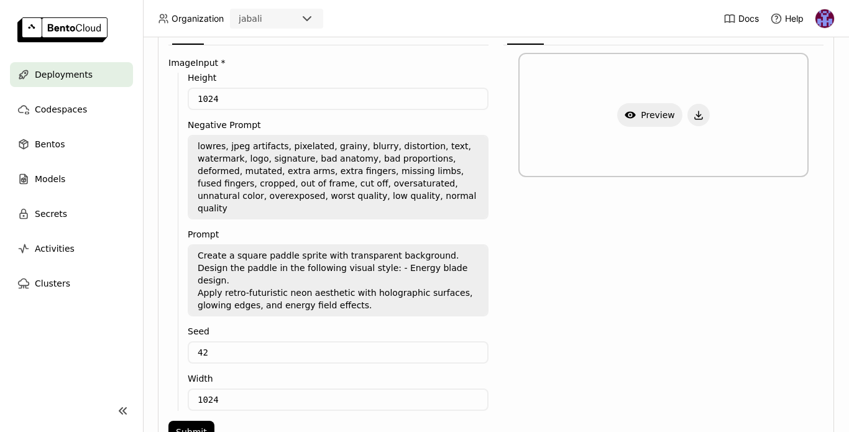
click at [315, 246] on textarea "Create a square paddle sprite with transparent background. Design the paddle in…" at bounding box center [338, 281] width 298 height 70
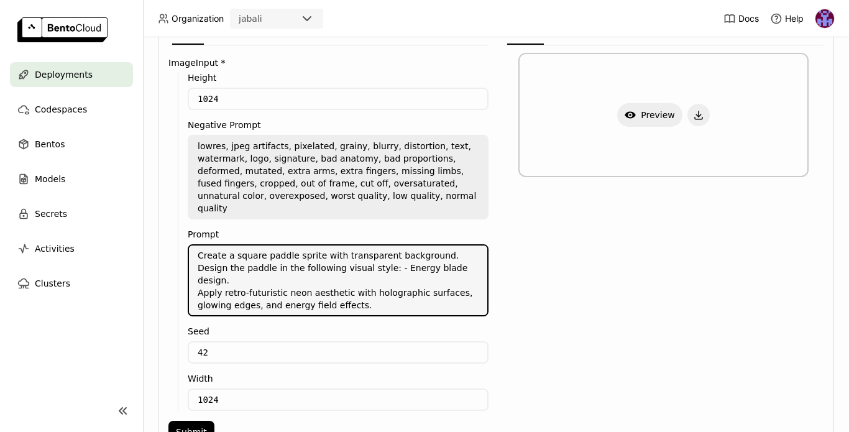
click at [434, 246] on textarea "Create a square paddle sprite with transparent background. Design the paddle in…" at bounding box center [338, 281] width 298 height 70
click at [438, 246] on textarea "Create a square paddle sprite with transparent background. Design the paddle in…" at bounding box center [338, 281] width 298 height 70
click at [234, 246] on textarea "Create a square paddle sprite with transparent background. Design the paddle in…" at bounding box center [338, 281] width 298 height 70
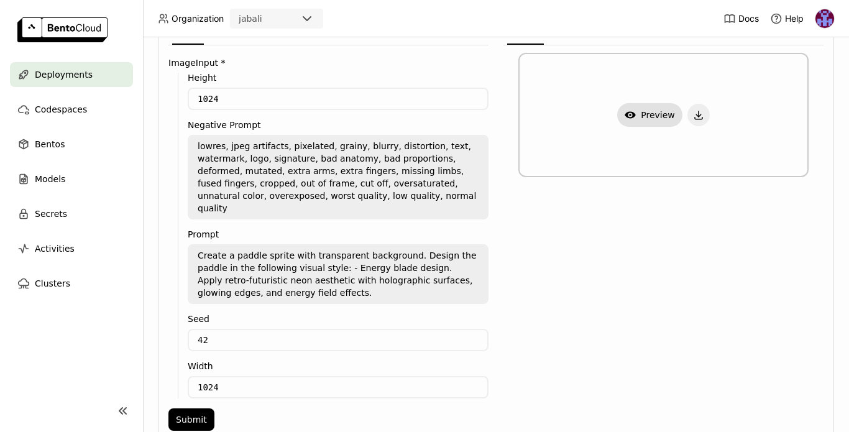
click at [632, 112] on button "Show Preview" at bounding box center [650, 115] width 65 height 24
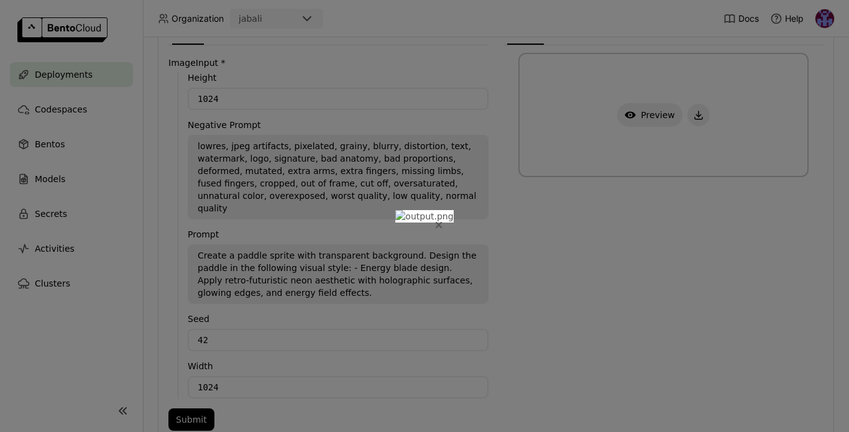
click at [442, 222] on icon "Close" at bounding box center [439, 225] width 6 height 6
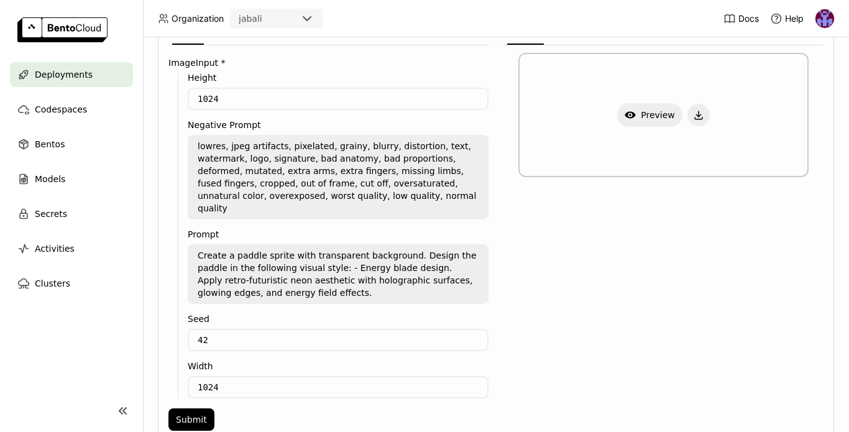
drag, startPoint x: 346, startPoint y: 256, endPoint x: 360, endPoint y: 284, distance: 31.7
click at [346, 256] on textarea "Create a paddle sprite with transparent background. Design the paddle in the fo…" at bounding box center [338, 274] width 298 height 57
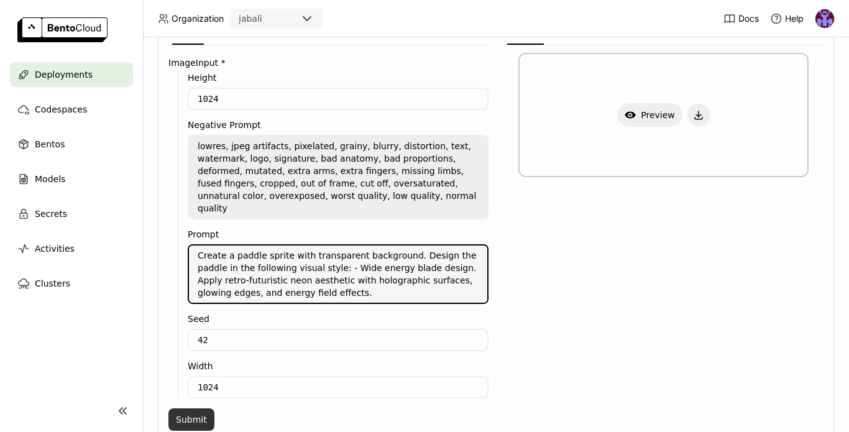
click at [170, 409] on button "Submit" at bounding box center [192, 420] width 46 height 22
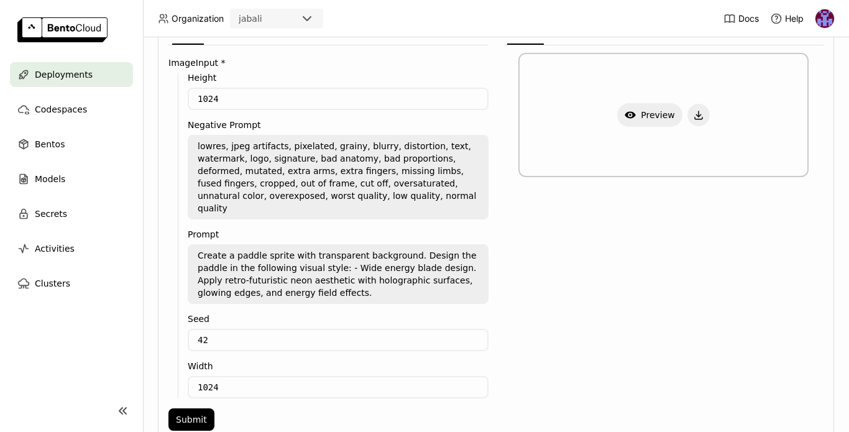
scroll to position [303, 0]
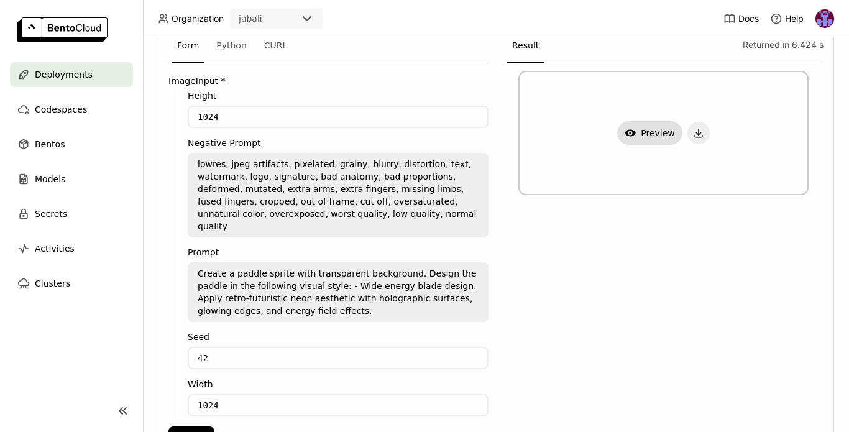
click at [641, 134] on button "Show Preview" at bounding box center [650, 133] width 65 height 24
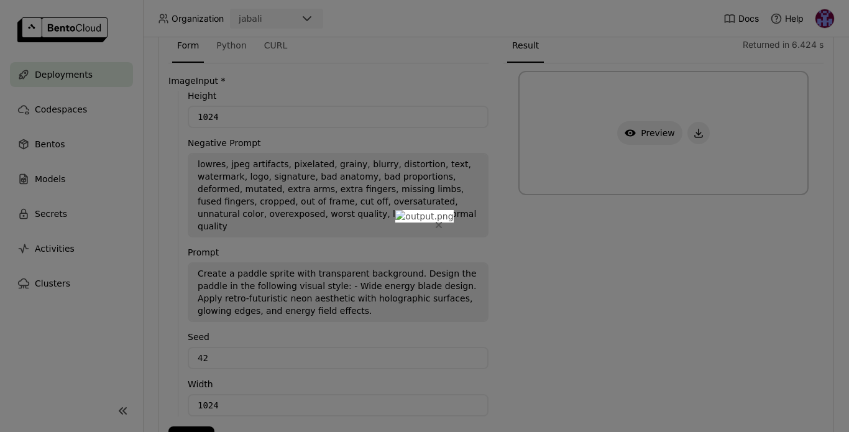
click at [447, 218] on button "Close" at bounding box center [439, 225] width 15 height 15
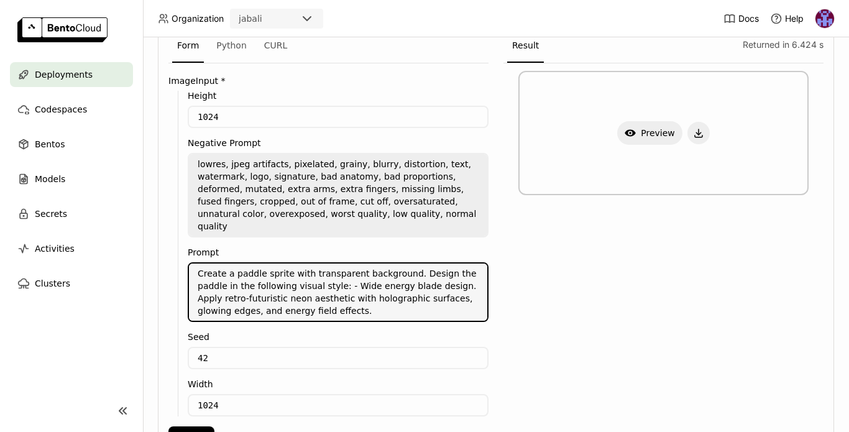
drag, startPoint x: 376, startPoint y: 300, endPoint x: 192, endPoint y: 290, distance: 184.4
click at [192, 290] on textarea "Create a paddle sprite with transparent background. Design the paddle in the fo…" at bounding box center [338, 292] width 298 height 57
paste textarea "The paddle should be perfectly horizontal with the hitting side on top. The vis…"
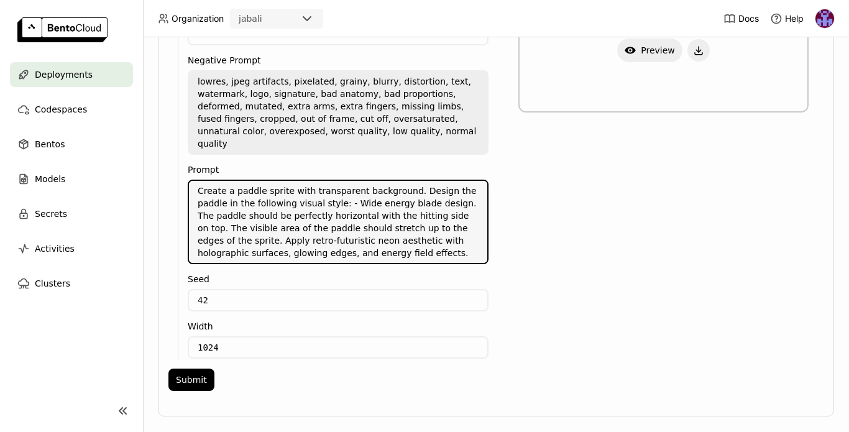
scroll to position [391, 0]
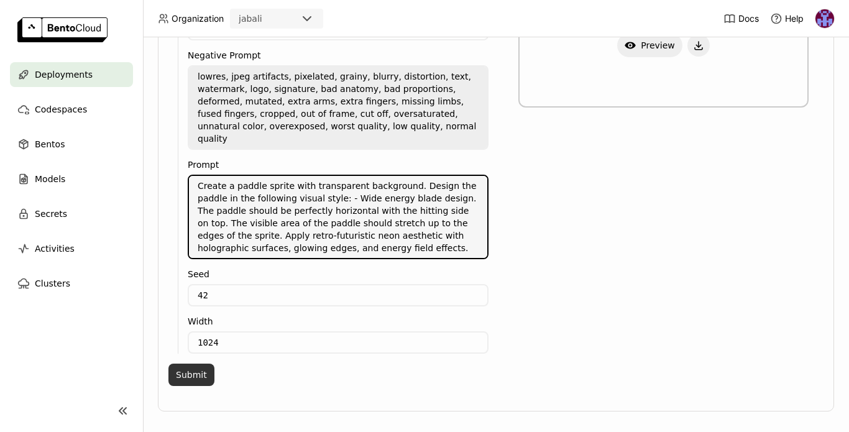
click at [192, 364] on button "Submit" at bounding box center [192, 375] width 46 height 22
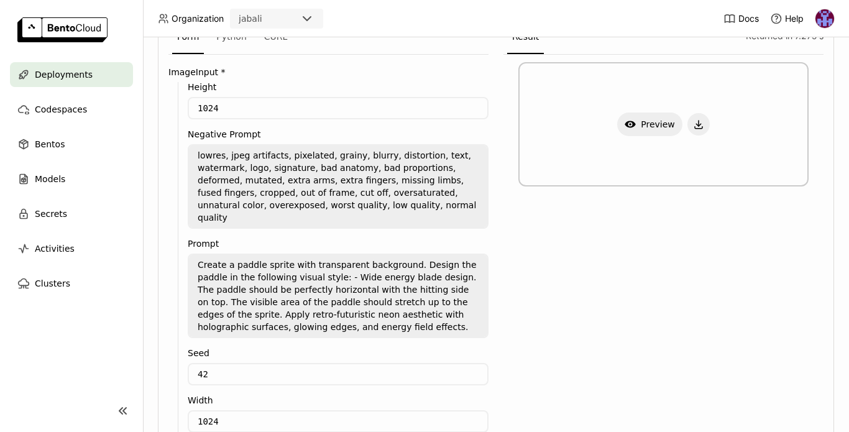
scroll to position [303, 0]
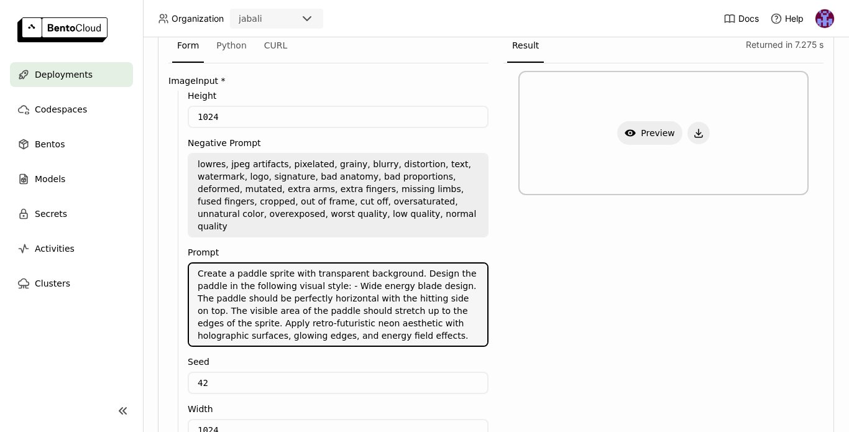
click at [235, 264] on textarea "Create a paddle sprite with transparent background. Design the paddle in the fo…" at bounding box center [338, 305] width 298 height 82
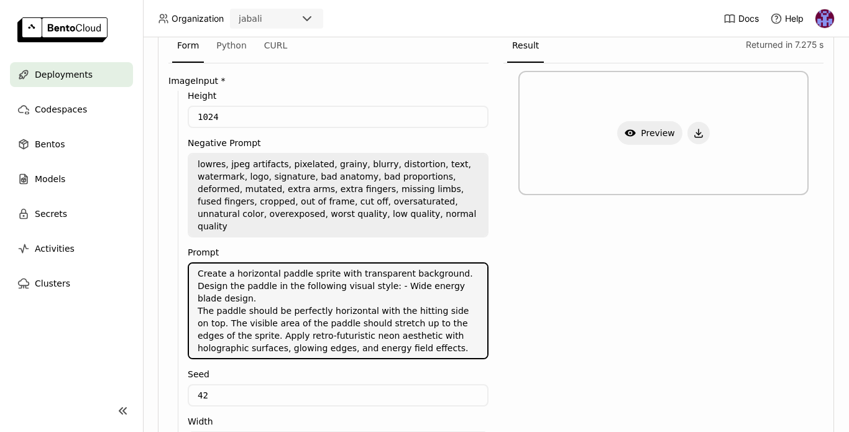
click at [235, 264] on textarea "Create a horizontal paddle sprite with transparent background. Design the paddl…" at bounding box center [338, 311] width 298 height 95
drag, startPoint x: 198, startPoint y: 297, endPoint x: 351, endPoint y: 298, distance: 153.0
click at [351, 298] on textarea "Create a perfectly horizontal paddle sprite with transparent background. Design…" at bounding box center [338, 311] width 298 height 95
click at [327, 296] on textarea "Create a perfectly horizontal paddle sprite with transparent background. Design…" at bounding box center [338, 311] width 298 height 95
drag, startPoint x: 216, startPoint y: 298, endPoint x: 400, endPoint y: 298, distance: 184.1
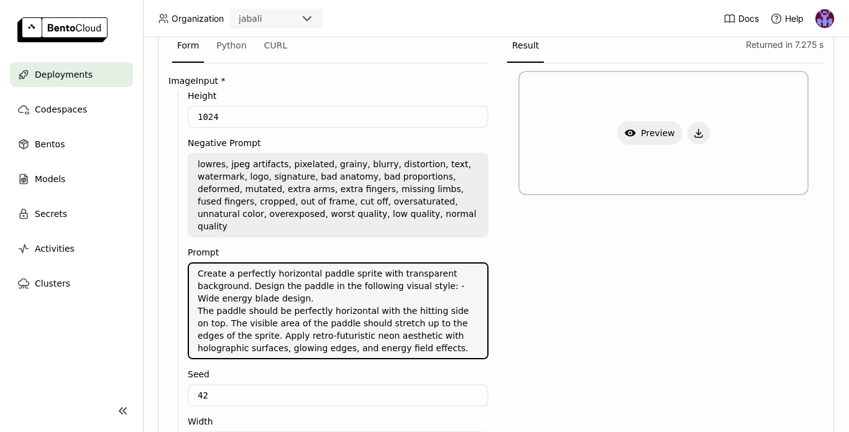
click at [400, 298] on textarea "Create a perfectly horizontal paddle sprite with transparent background. Design…" at bounding box center [338, 311] width 298 height 95
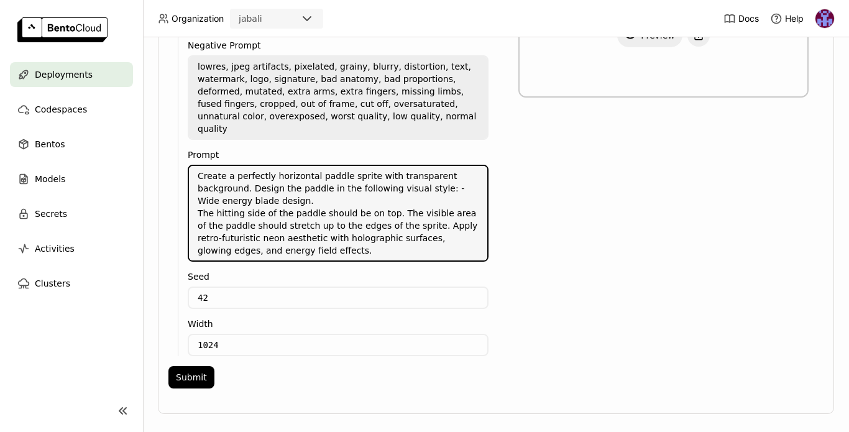
scroll to position [404, 0]
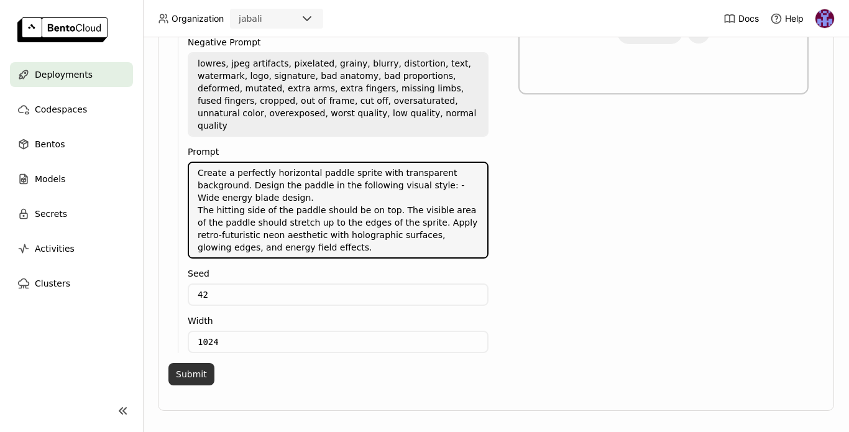
type textarea "Create a perfectly horizontal paddle sprite with transparent background. Design…"
click at [193, 363] on button "Submit" at bounding box center [192, 374] width 46 height 22
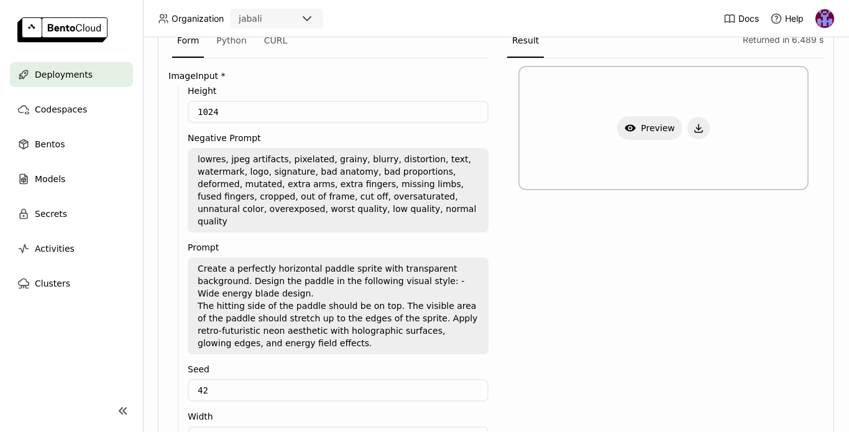
scroll to position [306, 0]
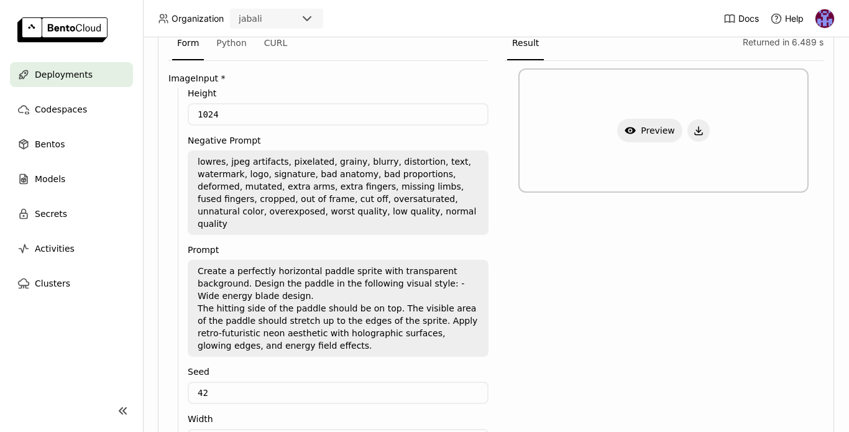
click at [587, 175] on div "Show Preview" at bounding box center [664, 130] width 290 height 124
click at [252, 261] on textarea "Create a perfectly horizontal paddle sprite with transparent background. Design…" at bounding box center [338, 308] width 298 height 95
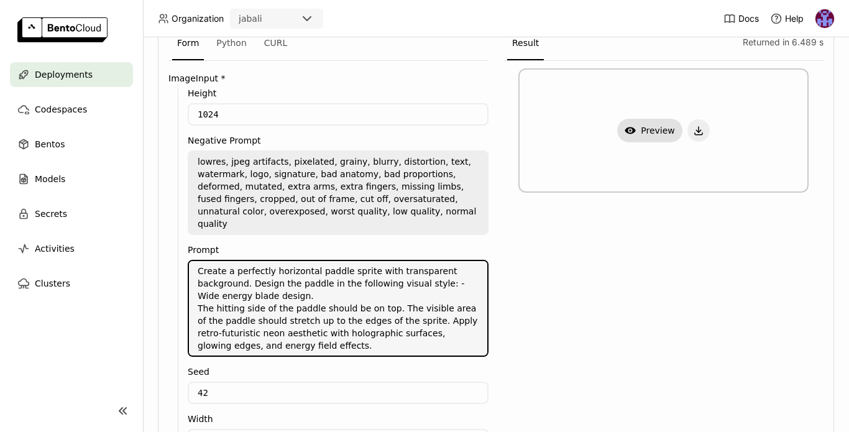
click at [665, 139] on button "Show Preview" at bounding box center [650, 131] width 65 height 24
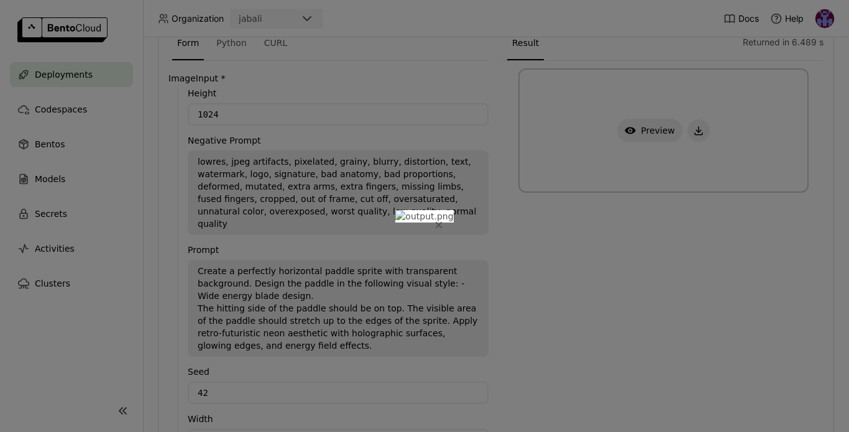
click at [442, 222] on icon "Close" at bounding box center [439, 225] width 6 height 6
